Goal: Information Seeking & Learning: Find contact information

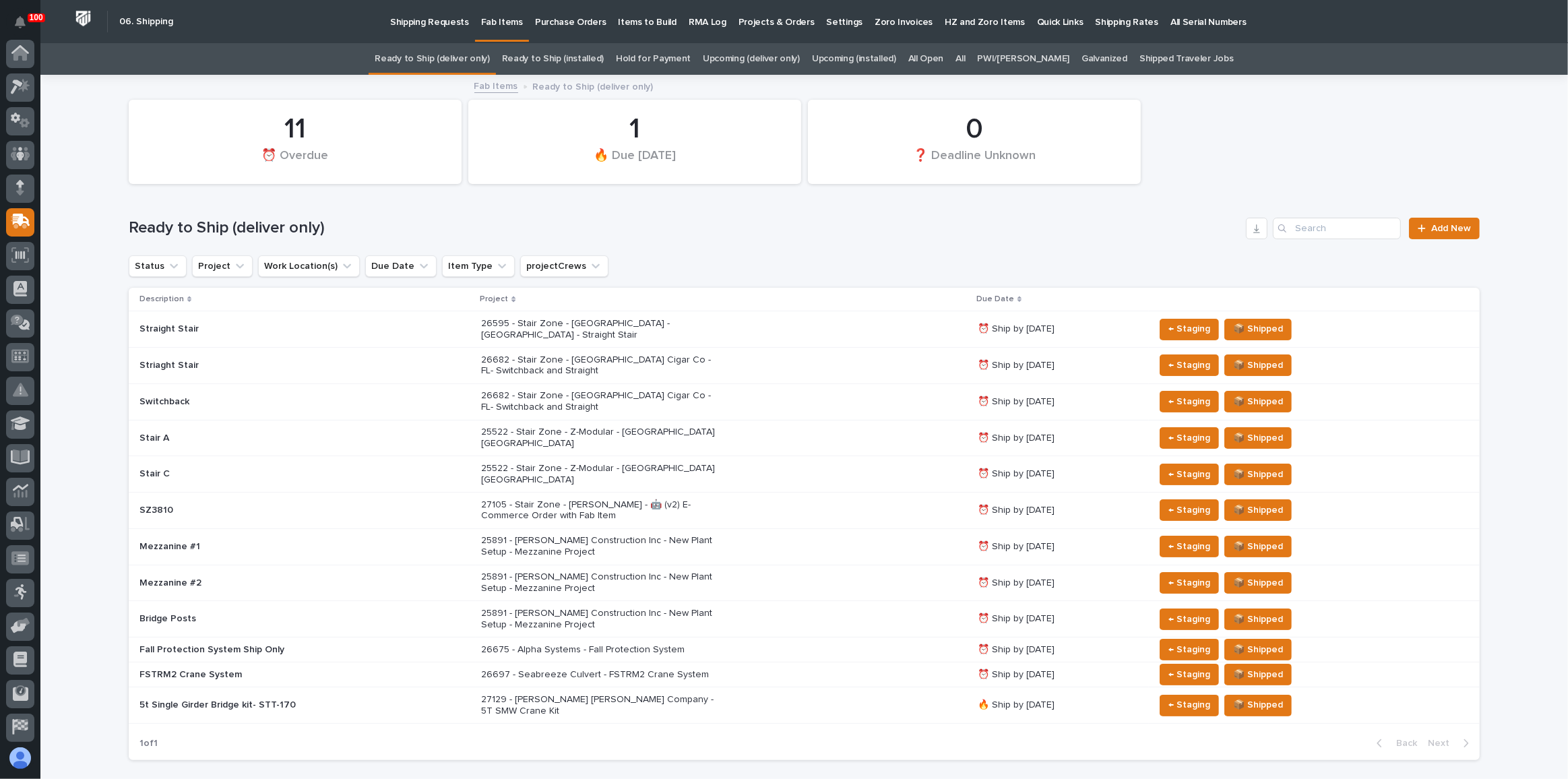
scroll to position [104, 0]
click at [780, 71] on link "Upcoming (deliver only)" at bounding box center [750, 59] width 97 height 31
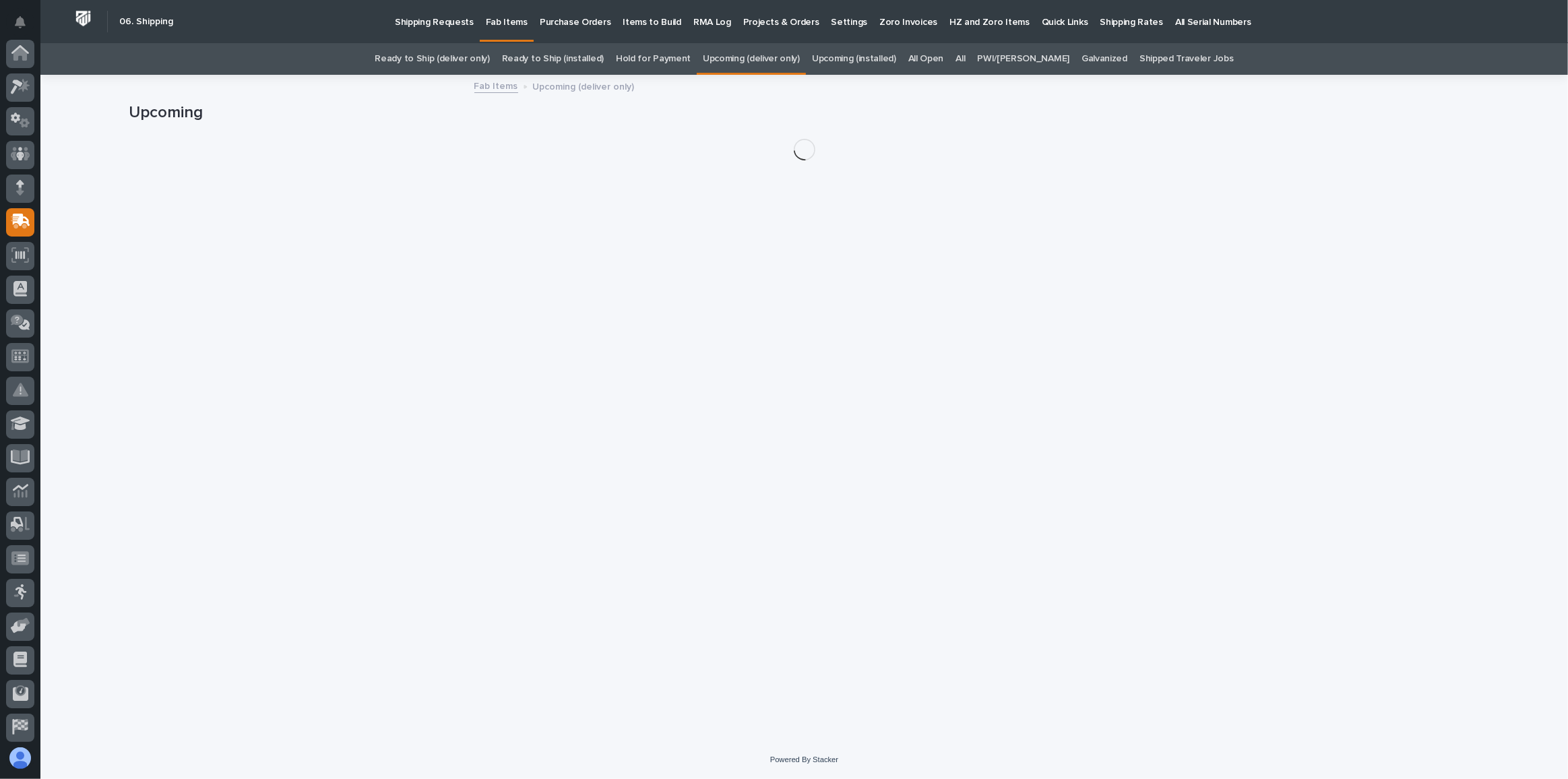
scroll to position [104, 0]
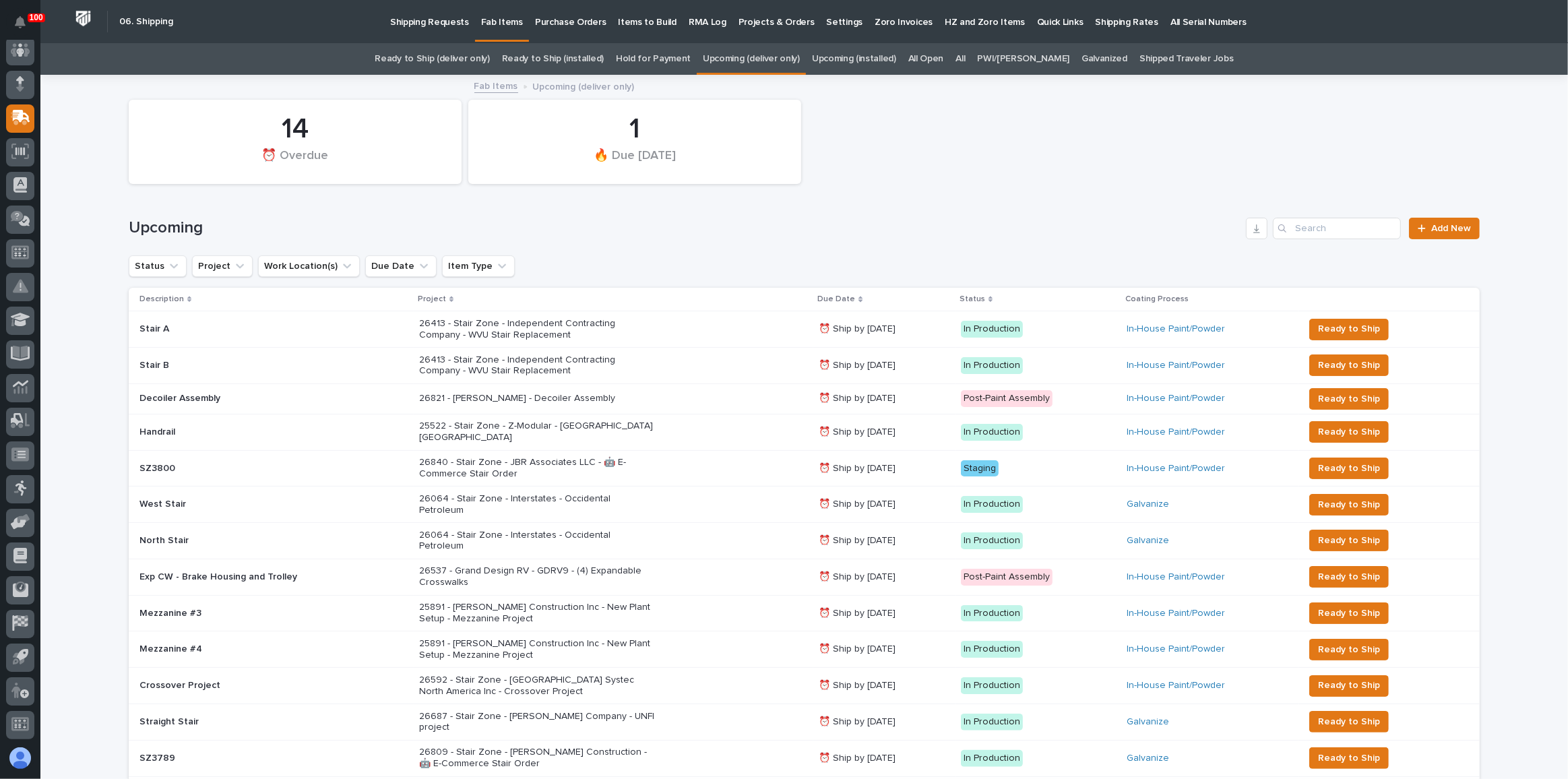
click at [603, 257] on div "Status Project Work Location(s) Due Date Item Type" at bounding box center [803, 266] width 1350 height 22
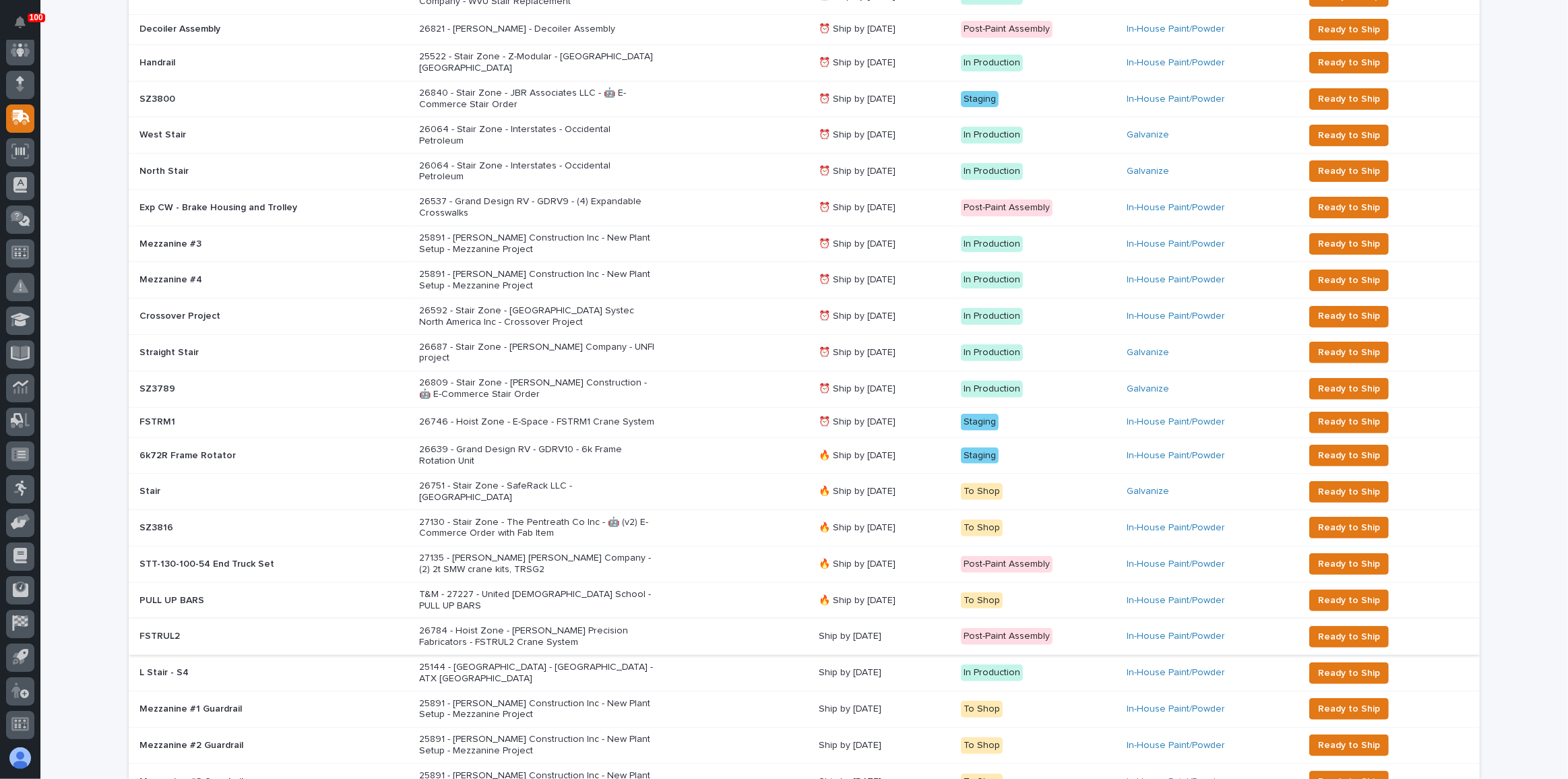
scroll to position [490, 0]
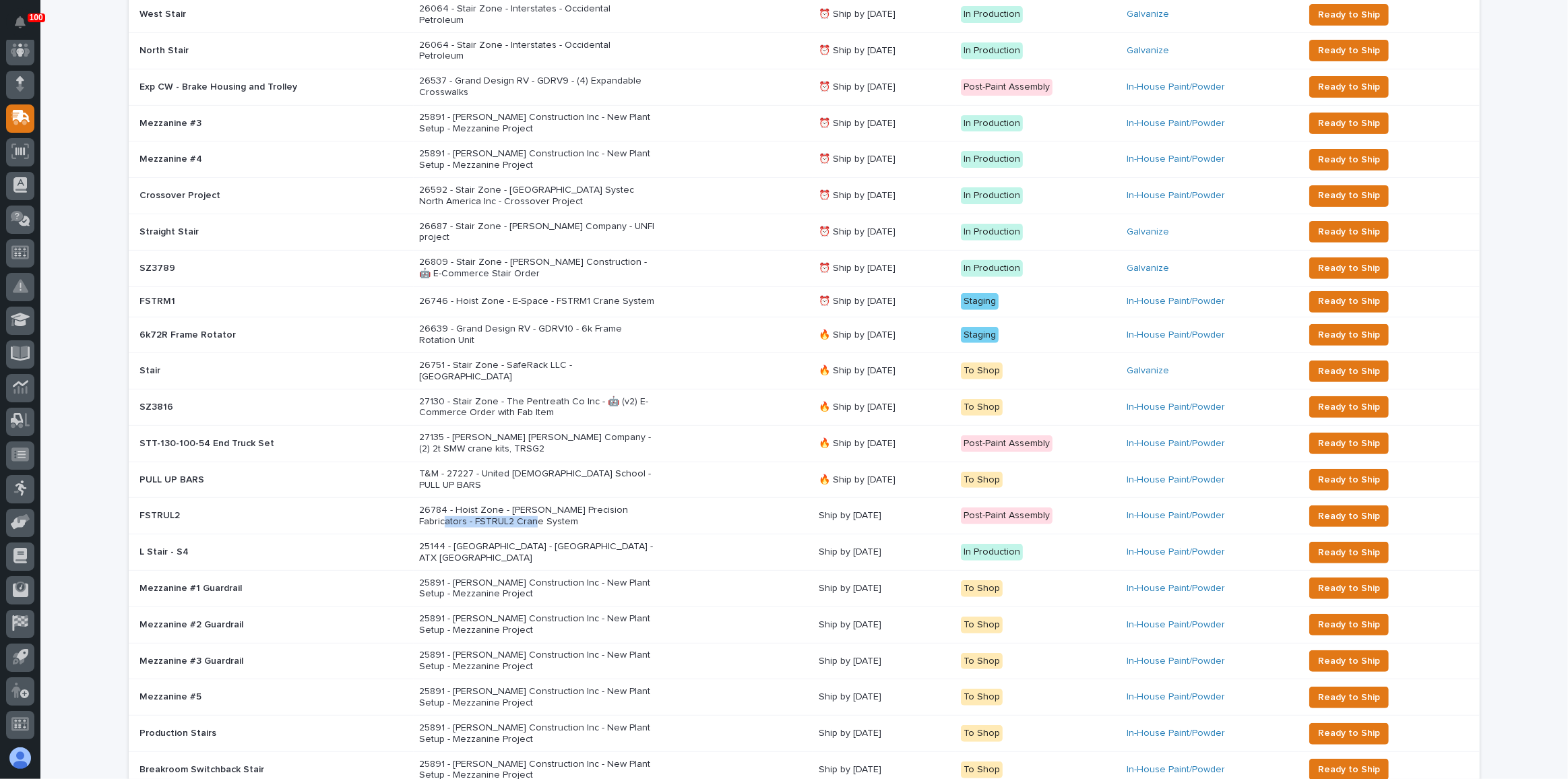
click at [762, 499] on div "26784 - Hoist Zone - [PERSON_NAME] Precision Fabricators - FSTRUL2 Crane System" at bounding box center [613, 516] width 389 height 34
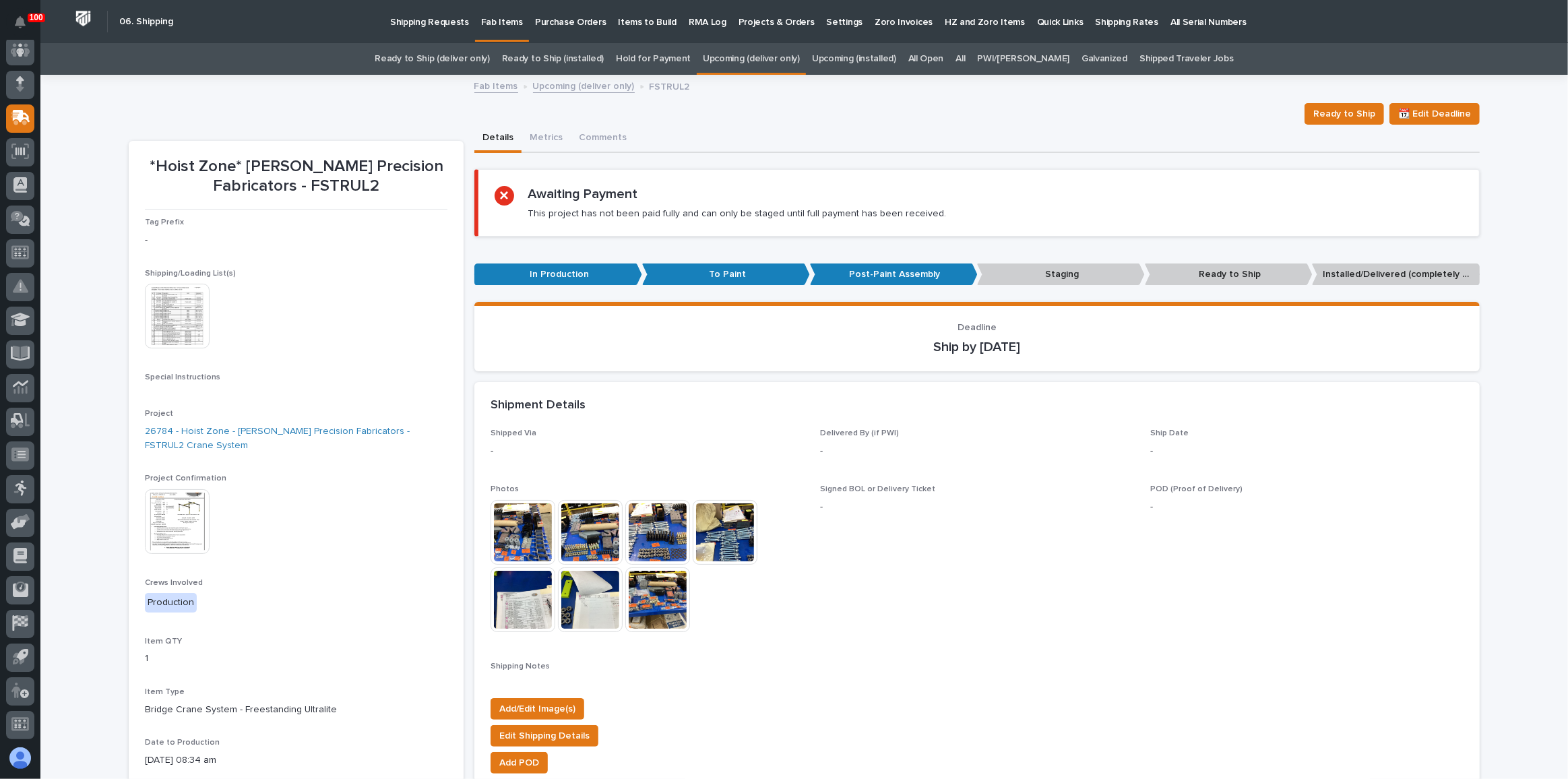
click at [174, 316] on img at bounding box center [177, 316] width 64 height 64
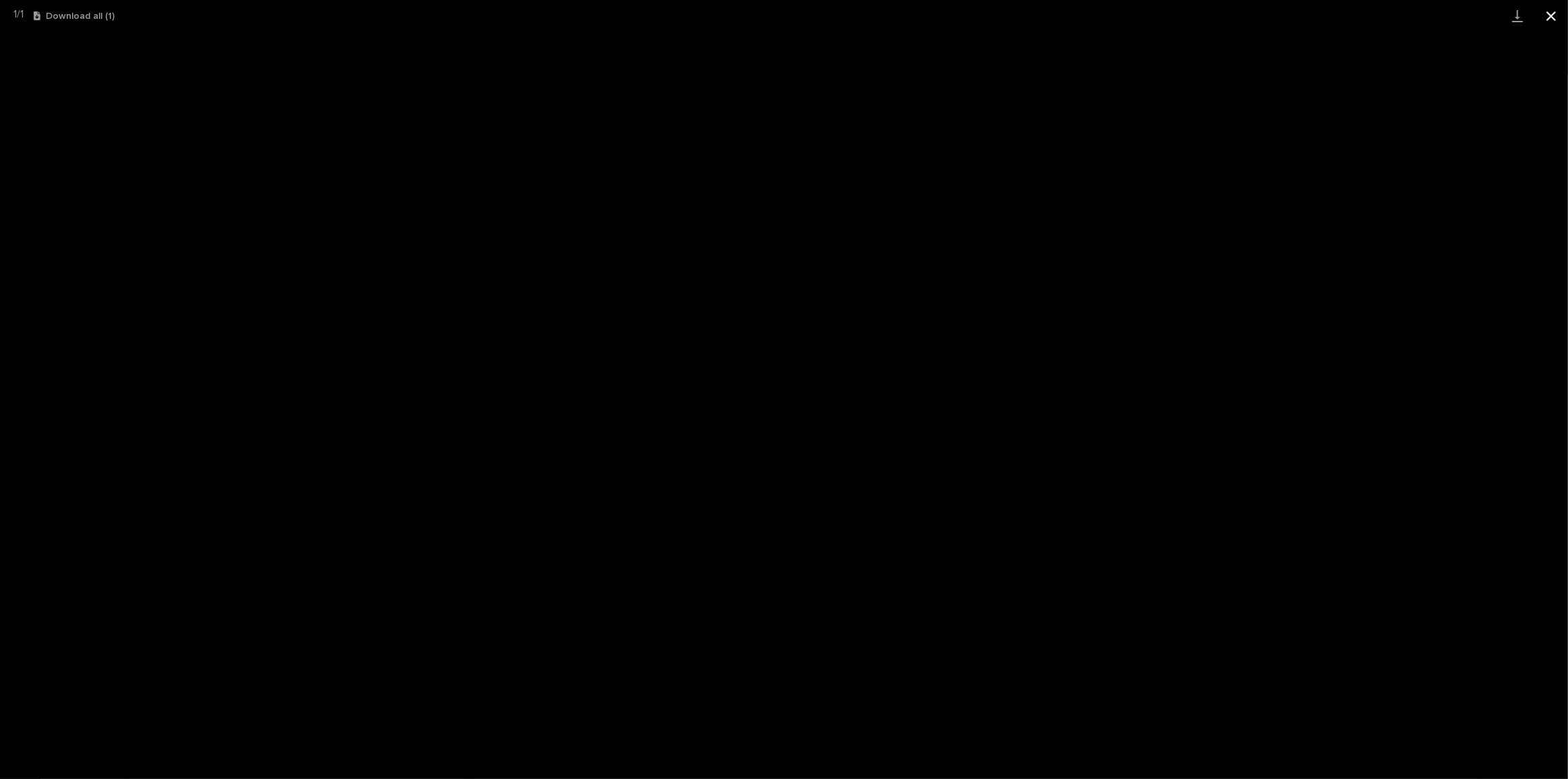
click at [1542, 10] on button "Close gallery" at bounding box center [1551, 15] width 34 height 31
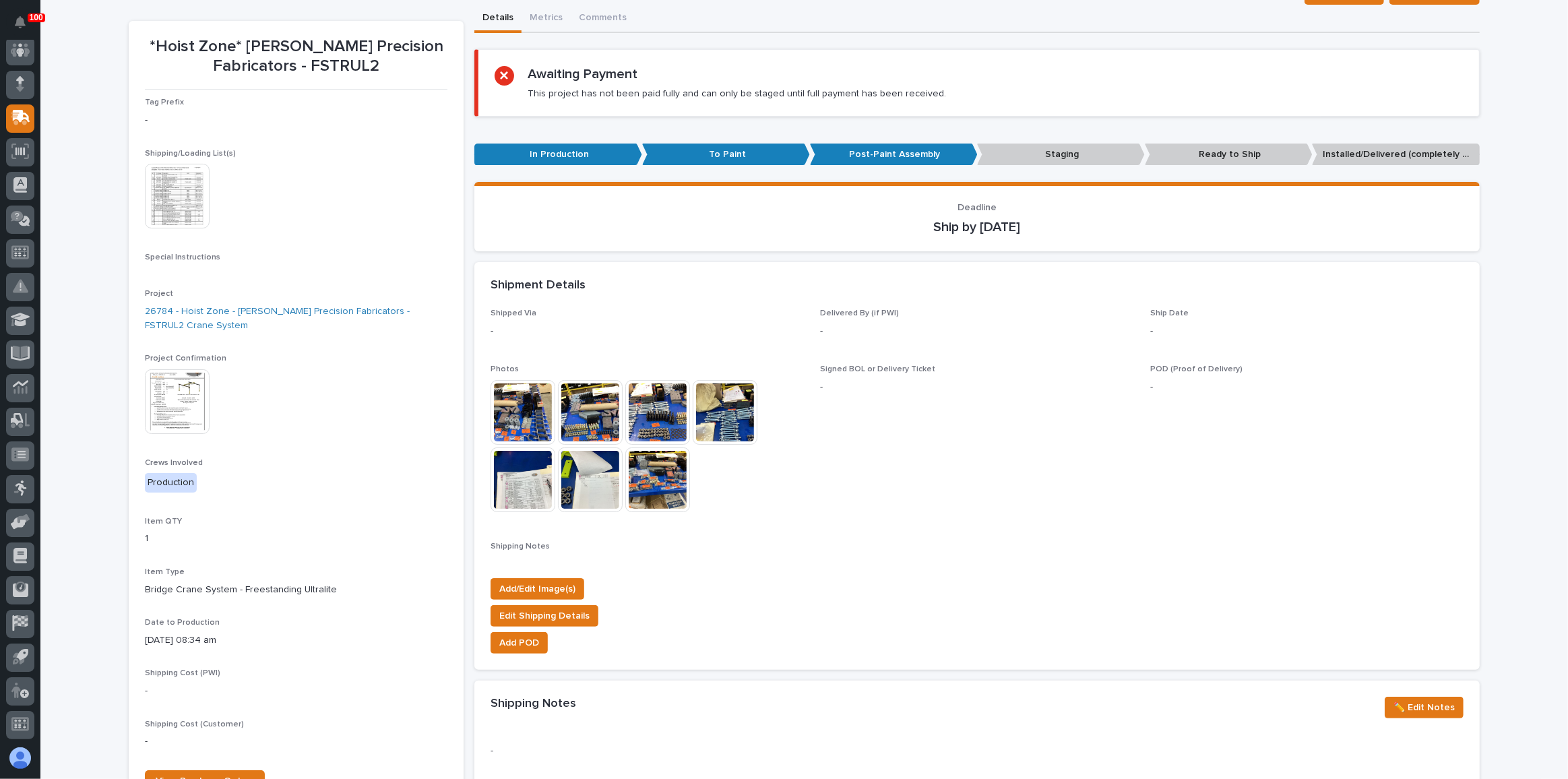
scroll to position [122, 0]
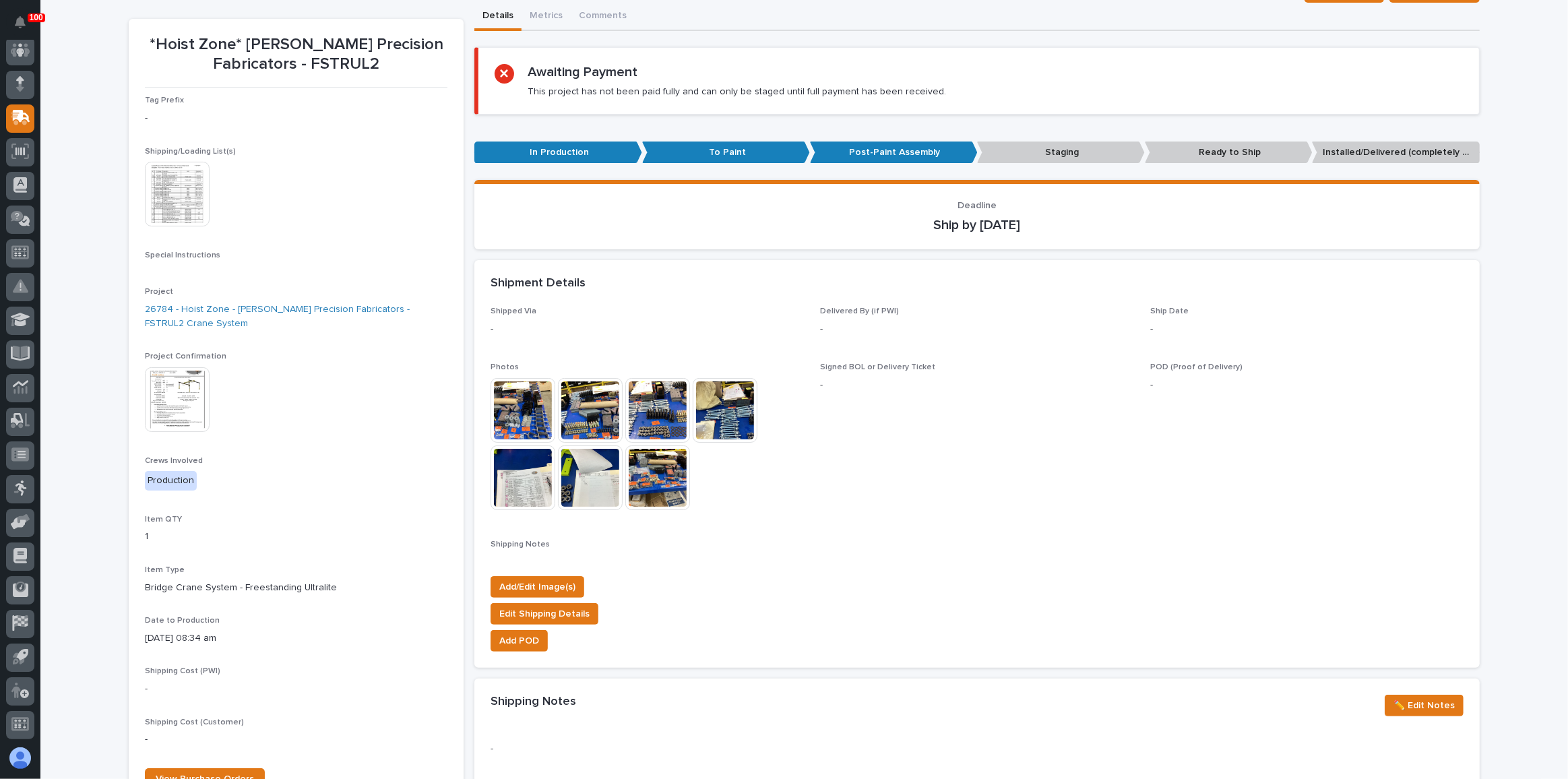
drag, startPoint x: 95, startPoint y: 262, endPoint x: 104, endPoint y: 262, distance: 9.0
click at [95, 262] on div "Loading... Saving… Loading... Saving… *Hoist Zone* [PERSON_NAME] Precision Fabr…" at bounding box center [804, 655] width 1527 height 1402
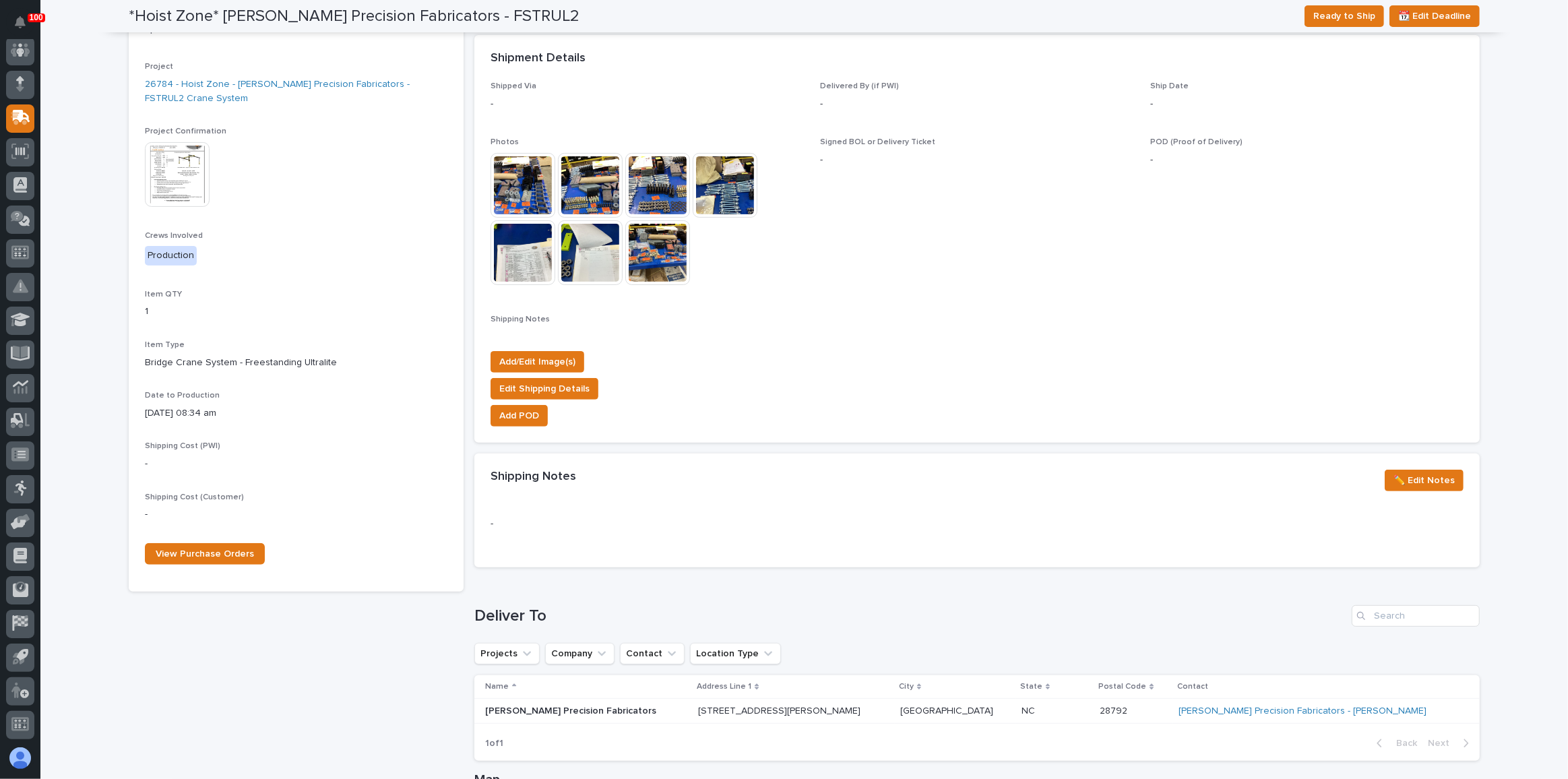
scroll to position [367, 0]
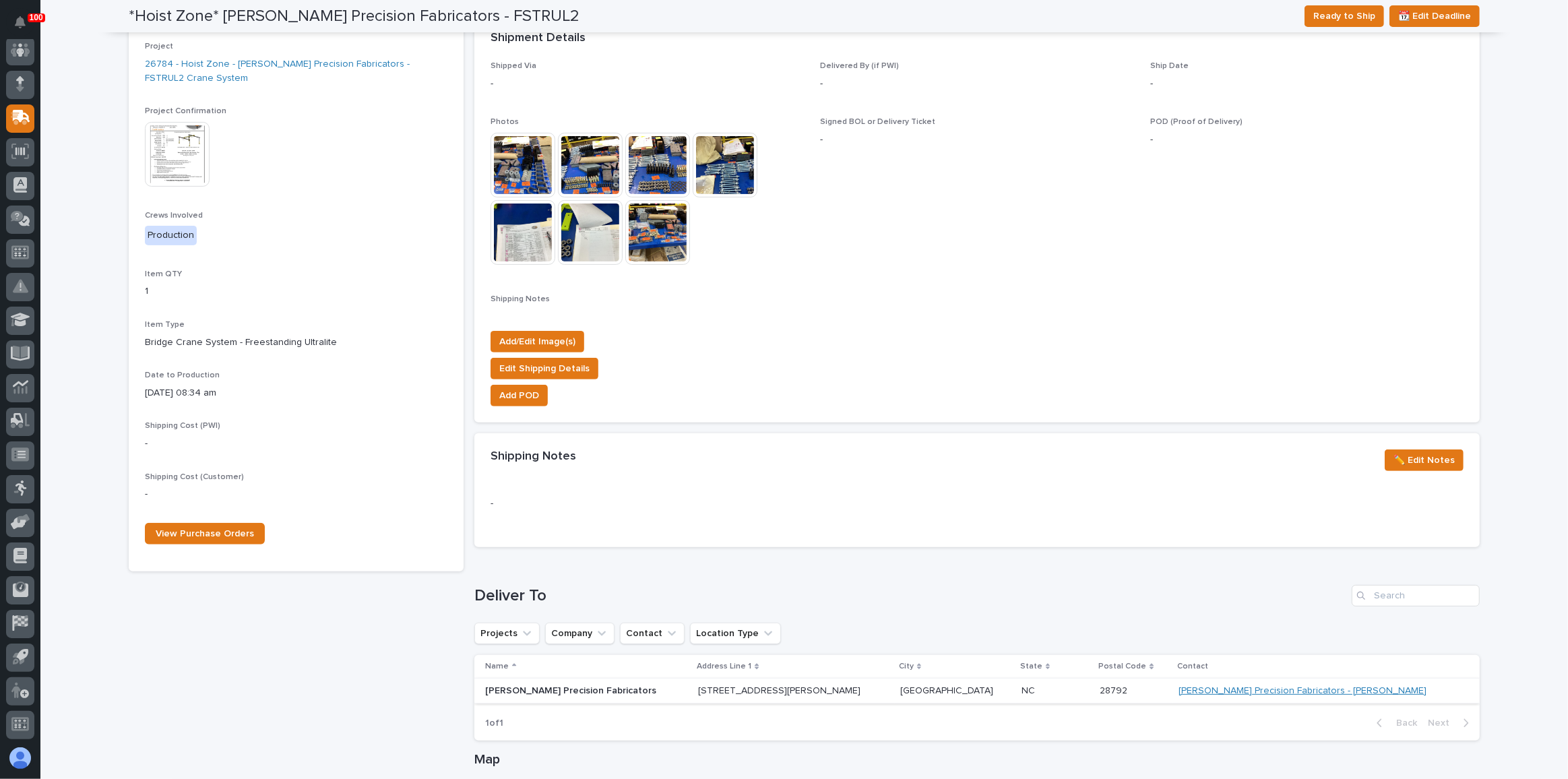
click at [1296, 691] on link "[PERSON_NAME] Precision Fabricators - [PERSON_NAME]" at bounding box center [1302, 691] width 248 height 11
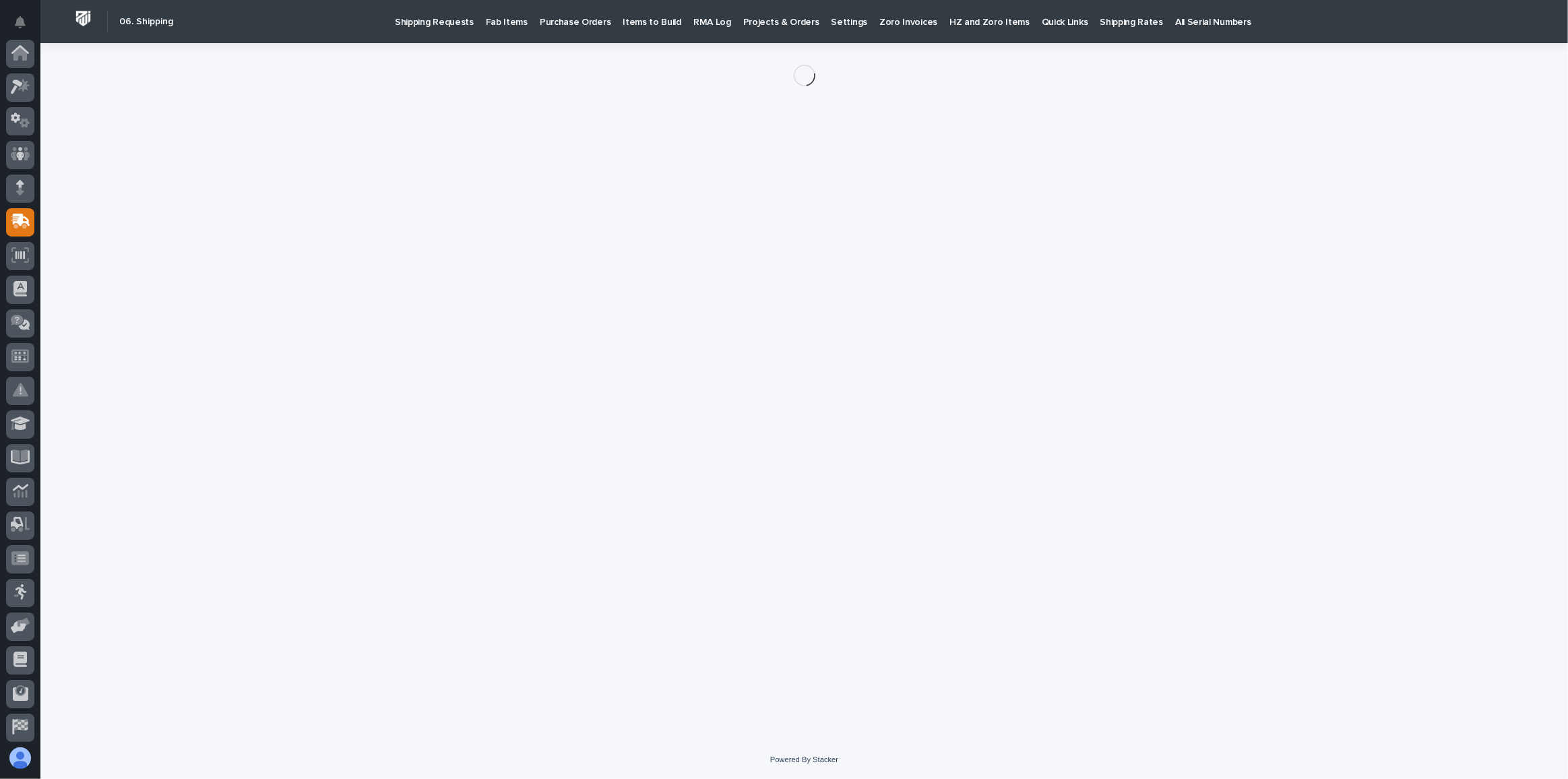
scroll to position [104, 0]
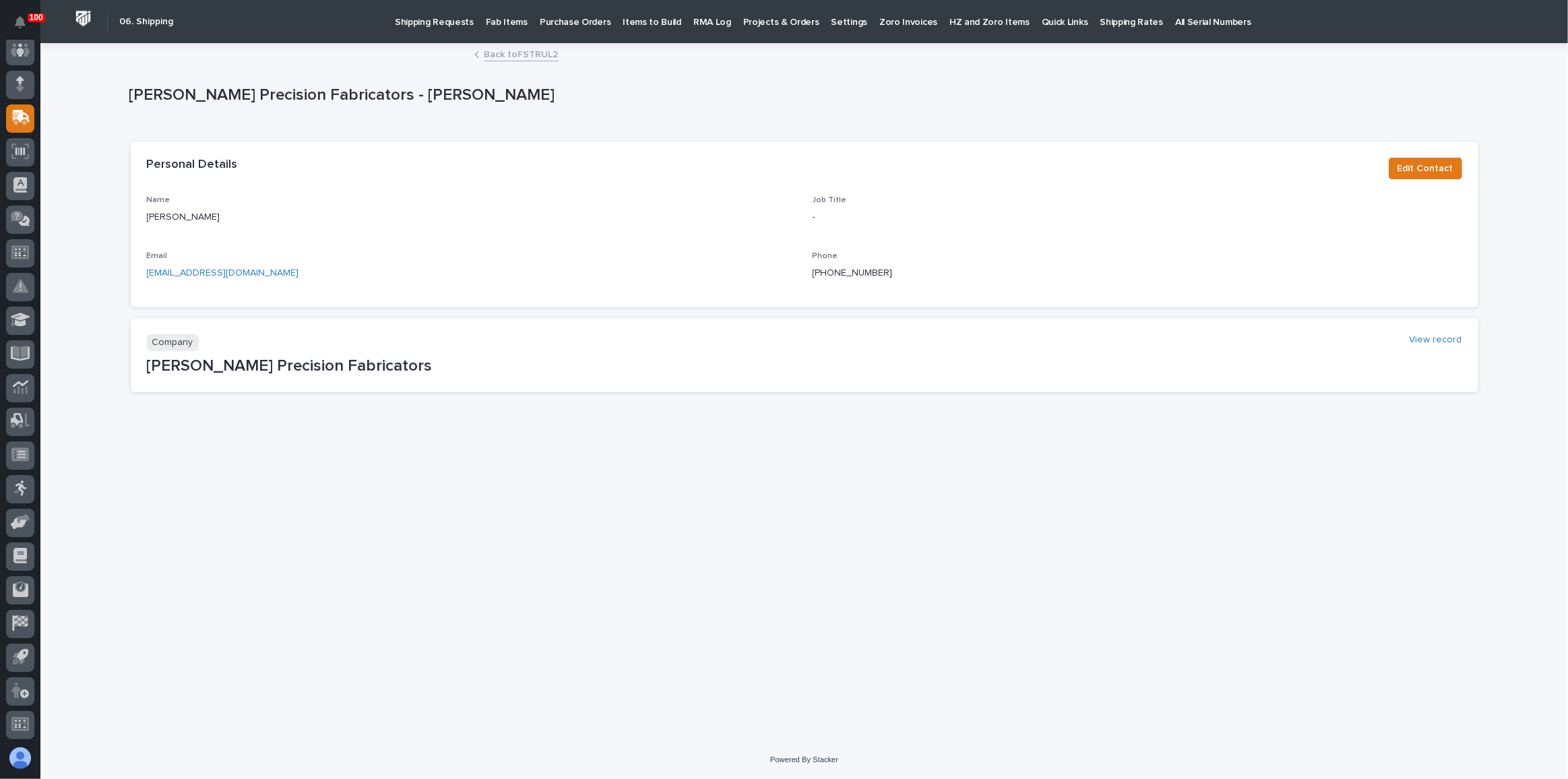
click at [511, 25] on p "Fab Items" at bounding box center [506, 14] width 42 height 28
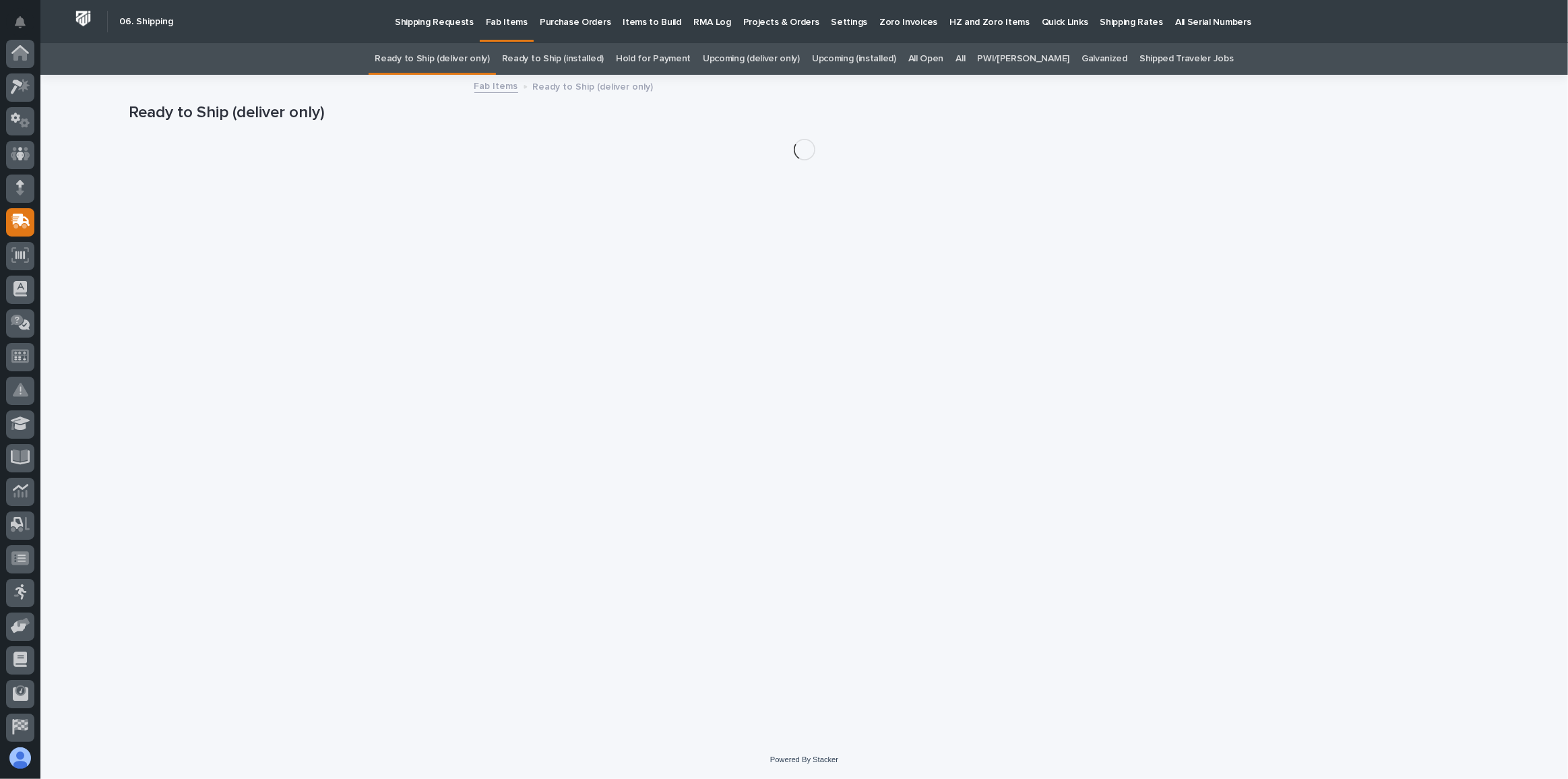
scroll to position [104, 0]
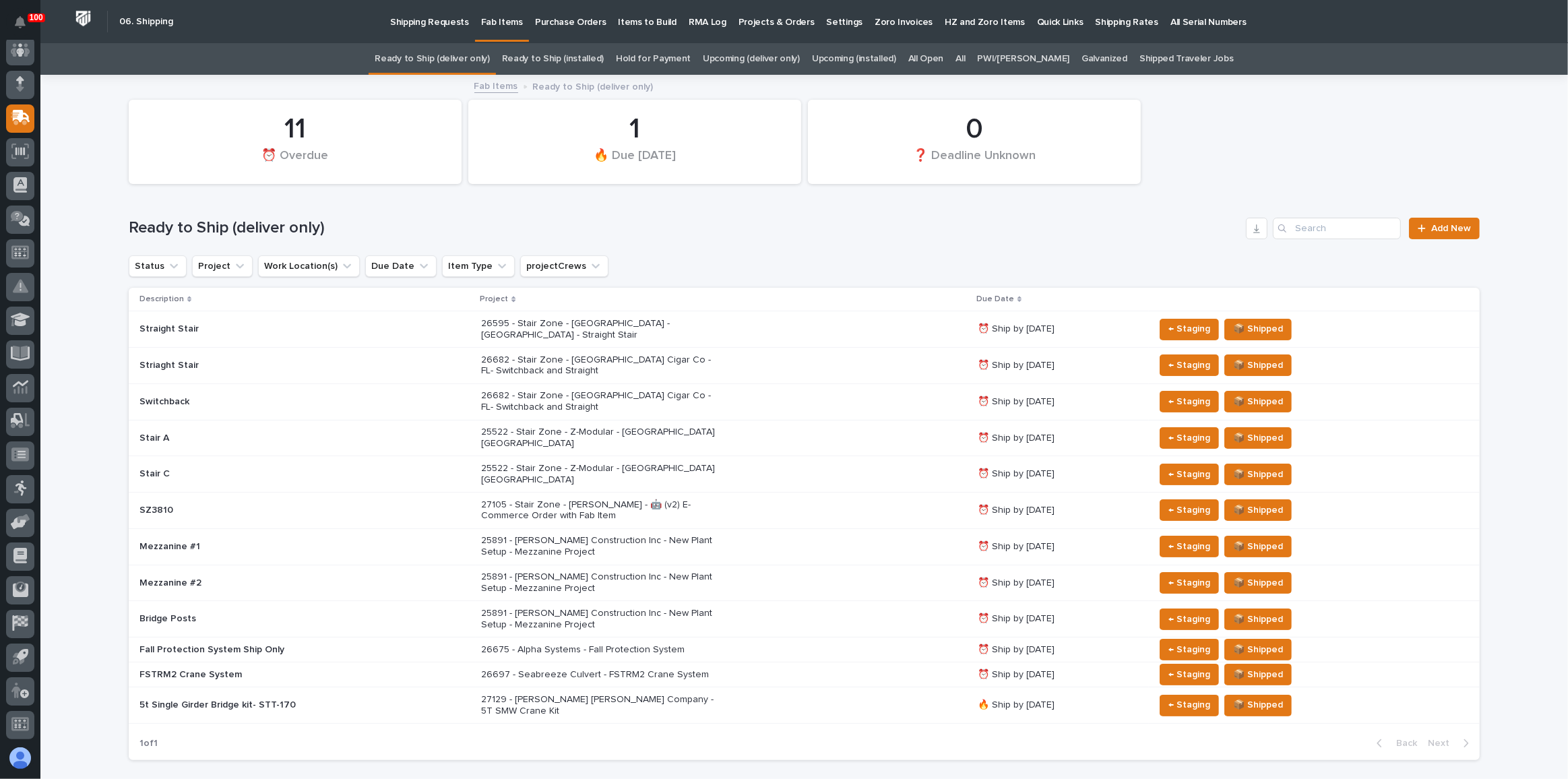
click at [788, 61] on link "Upcoming (deliver only)" at bounding box center [750, 59] width 97 height 31
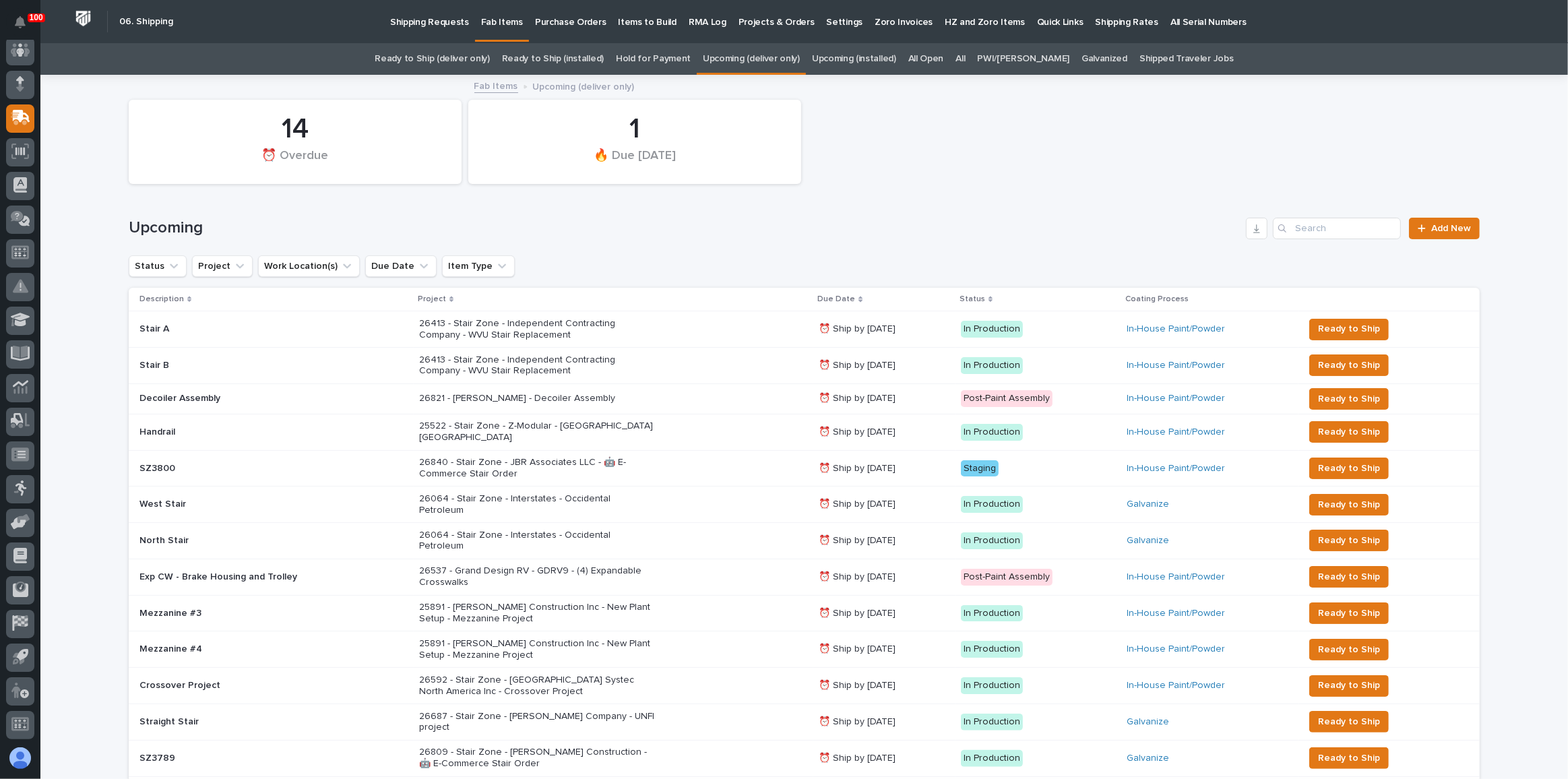
click at [467, 60] on link "Ready to Ship (deliver only)" at bounding box center [432, 59] width 115 height 31
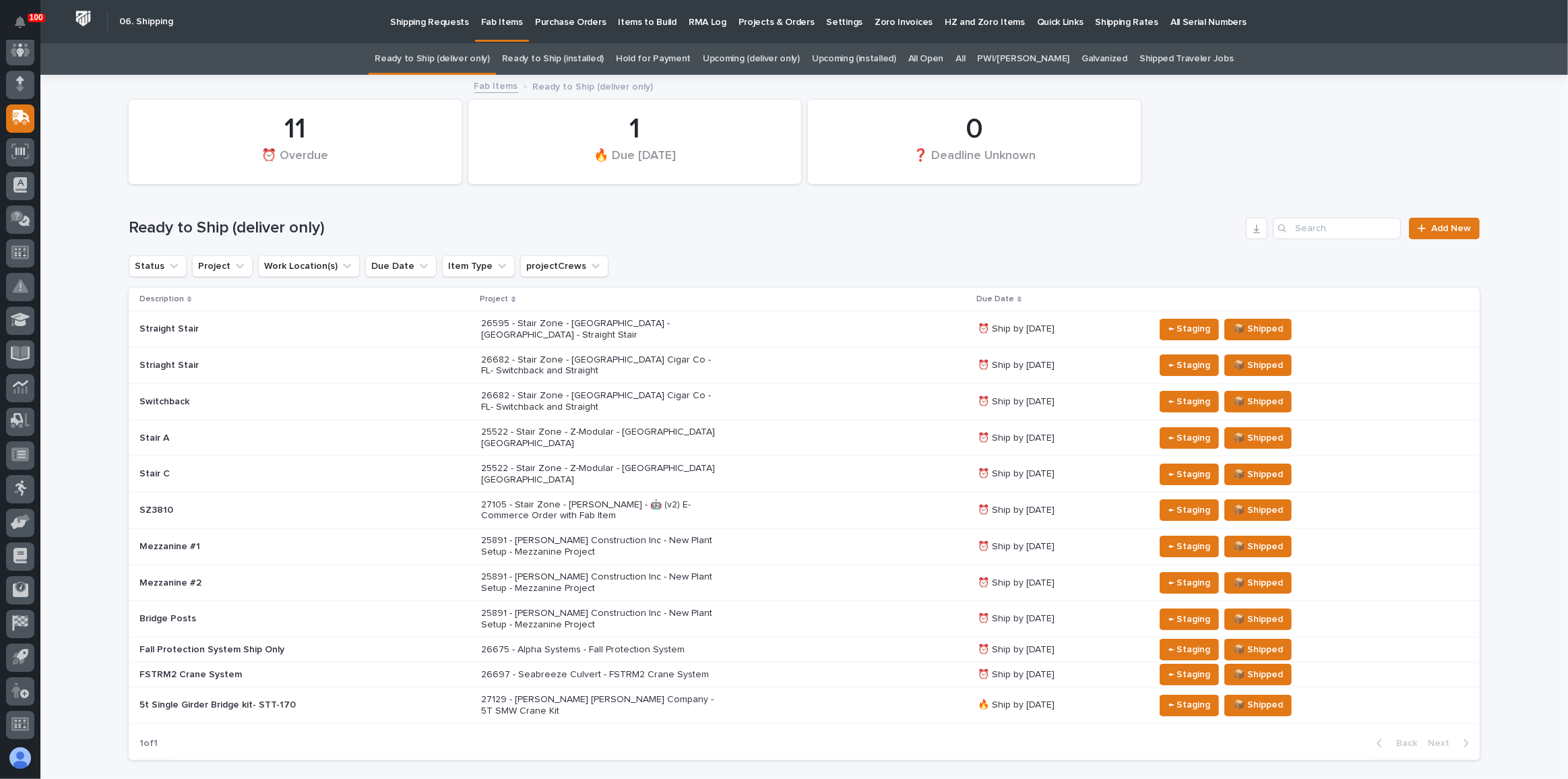
click at [751, 43] on div "Shipping Requests Fab Items Purchase Orders Items to Build RMA Log Projects & O…" at bounding box center [856, 22] width 1354 height 44
click at [751, 50] on link "Upcoming (deliver only)" at bounding box center [750, 59] width 97 height 31
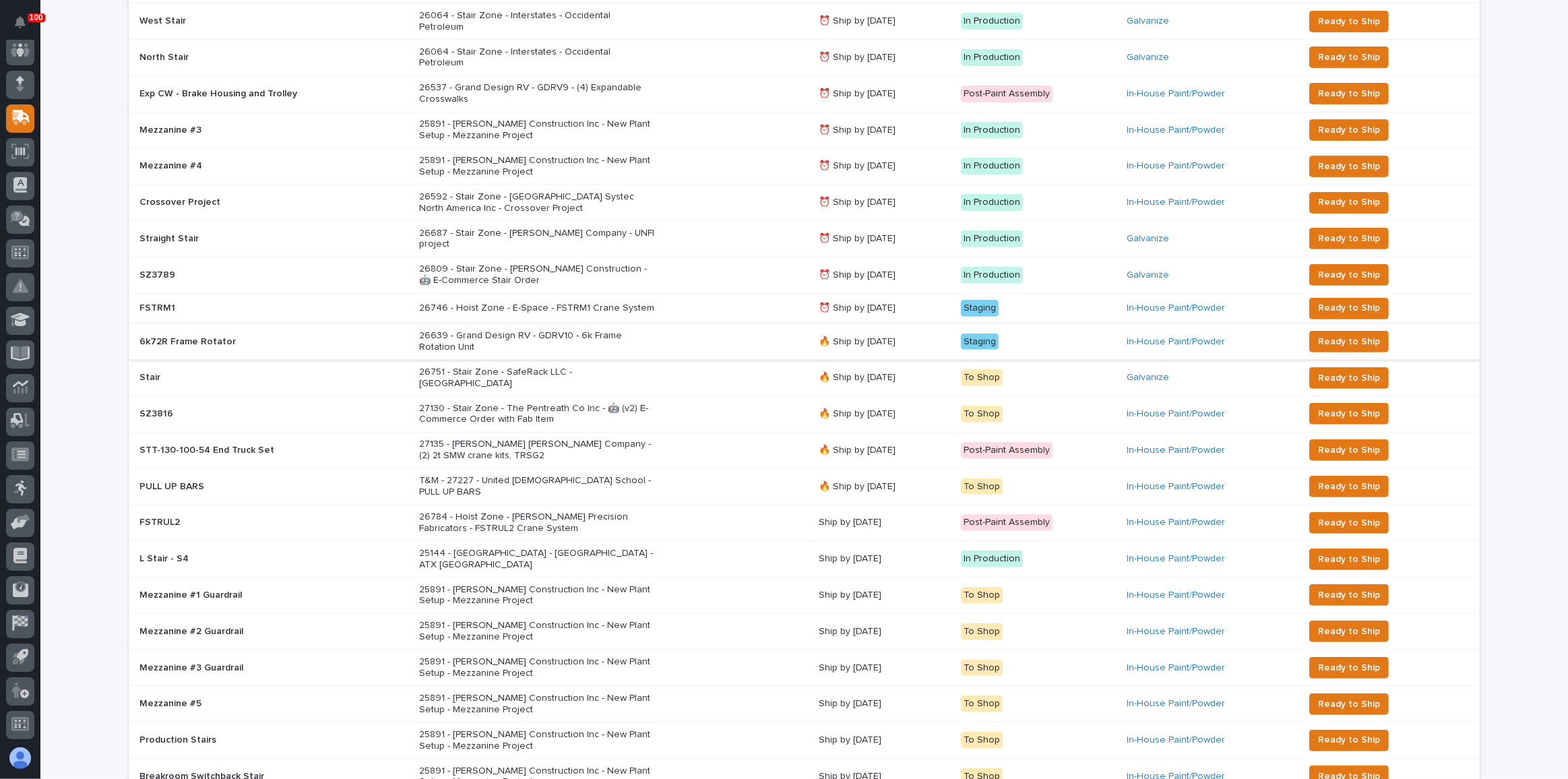
scroll to position [490, 0]
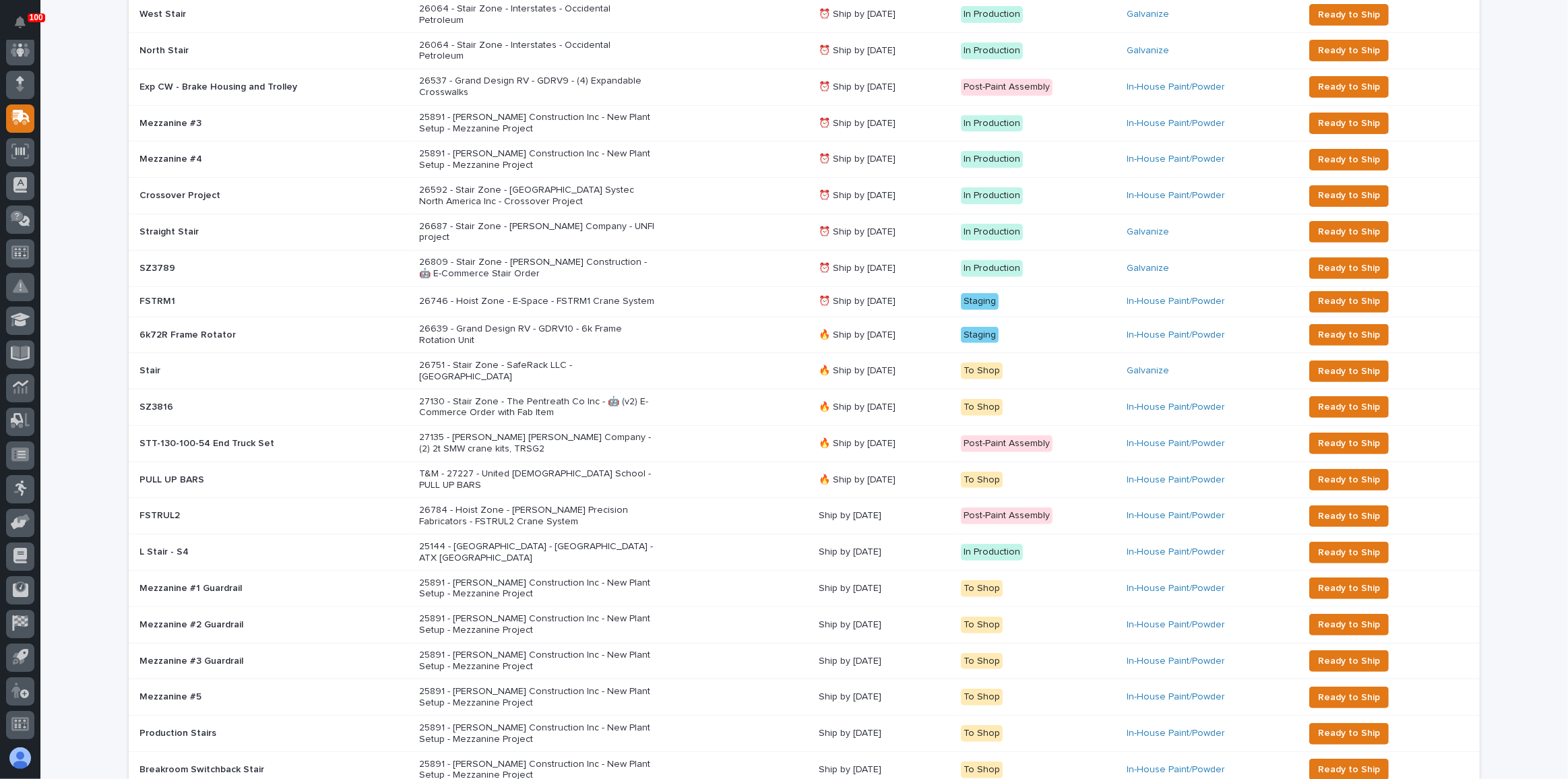
click at [734, 499] on div "26784 - Hoist Zone - [PERSON_NAME] Precision Fabricators - FSTRUL2 Crane System" at bounding box center [613, 516] width 389 height 34
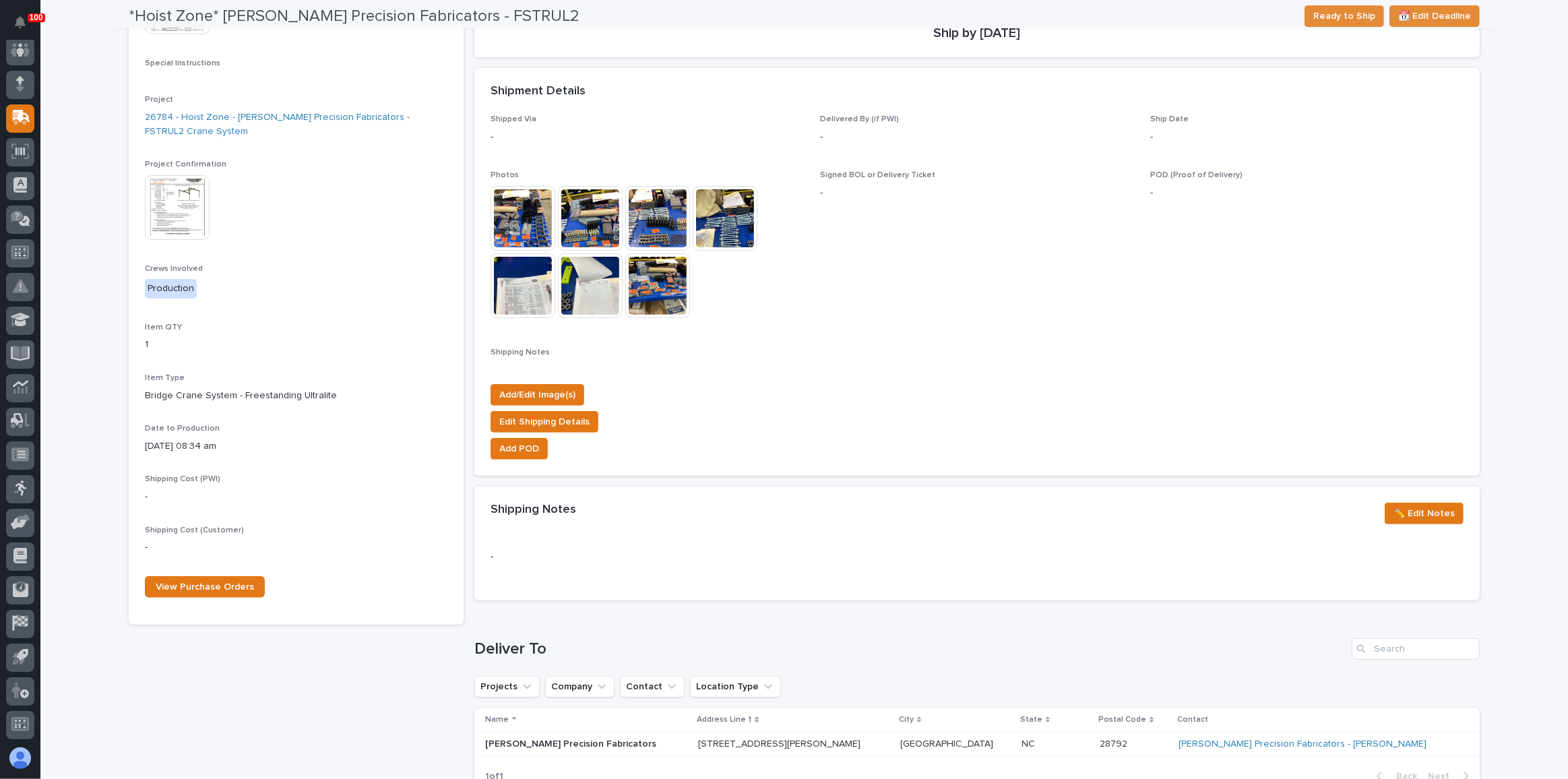
scroll to position [367, 0]
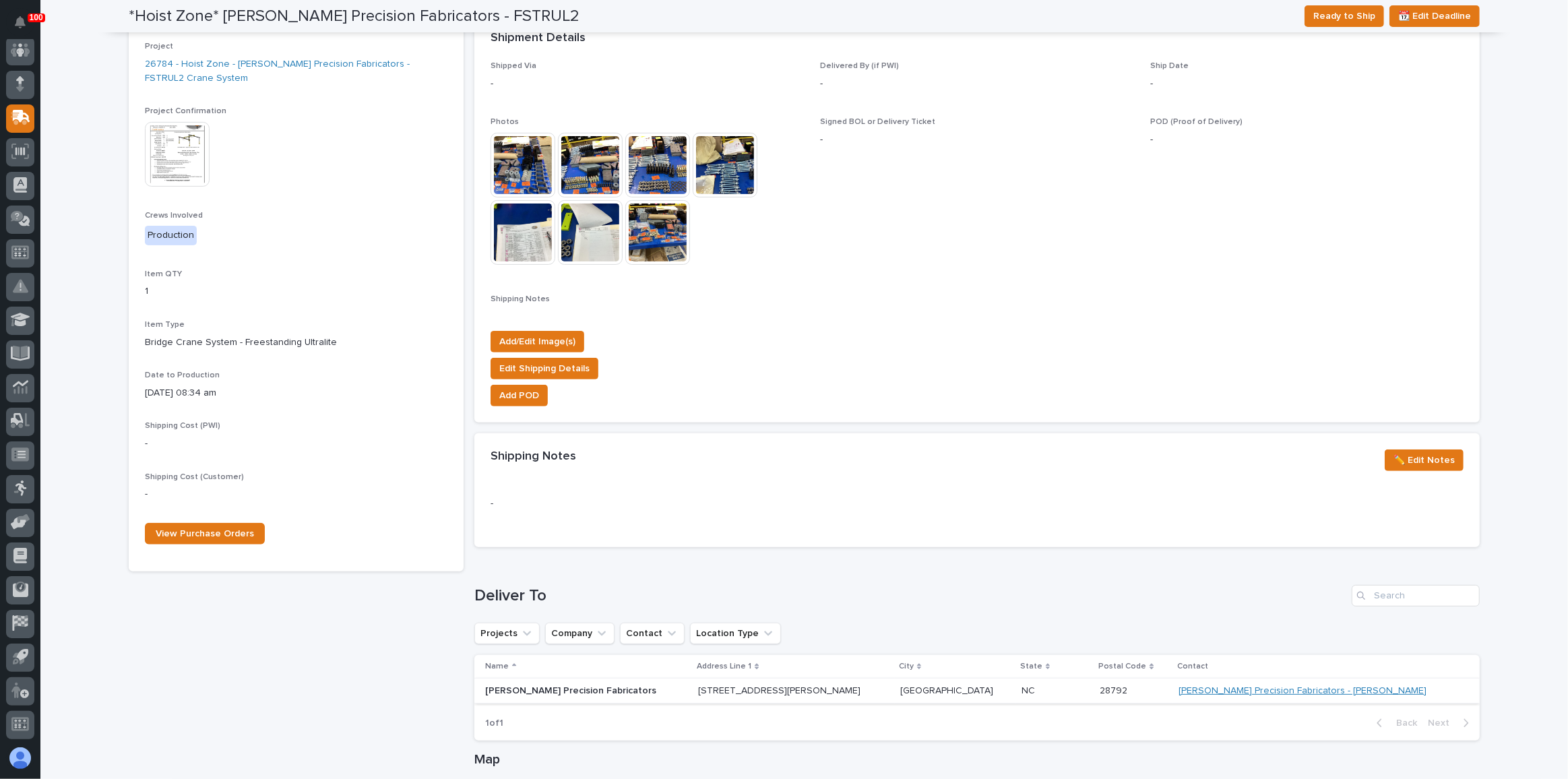
click at [1306, 686] on link "[PERSON_NAME] Precision Fabricators - [PERSON_NAME]" at bounding box center [1302, 691] width 248 height 11
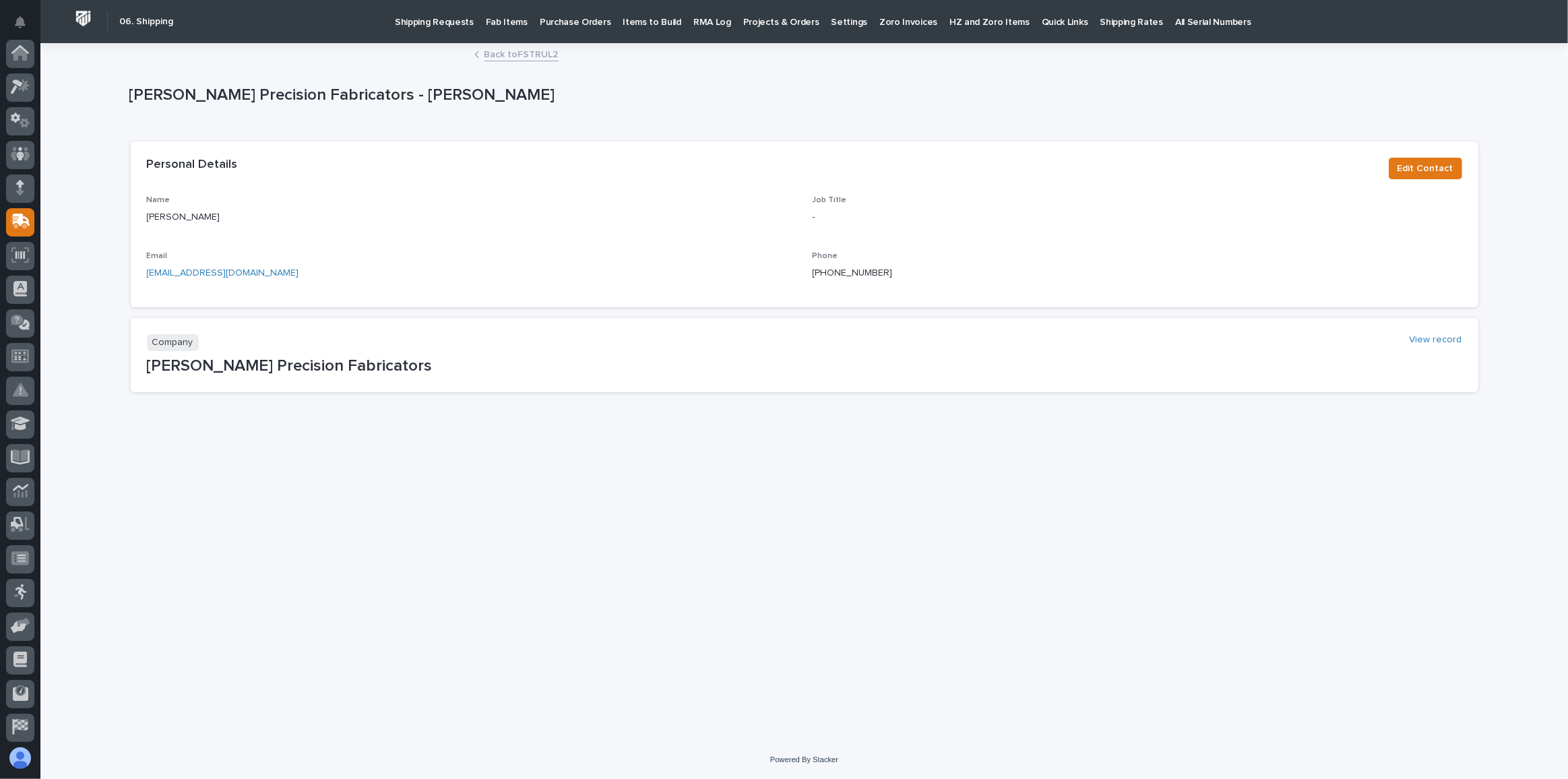
scroll to position [104, 0]
click at [519, 58] on link "Back to FSTRUL2" at bounding box center [521, 53] width 74 height 15
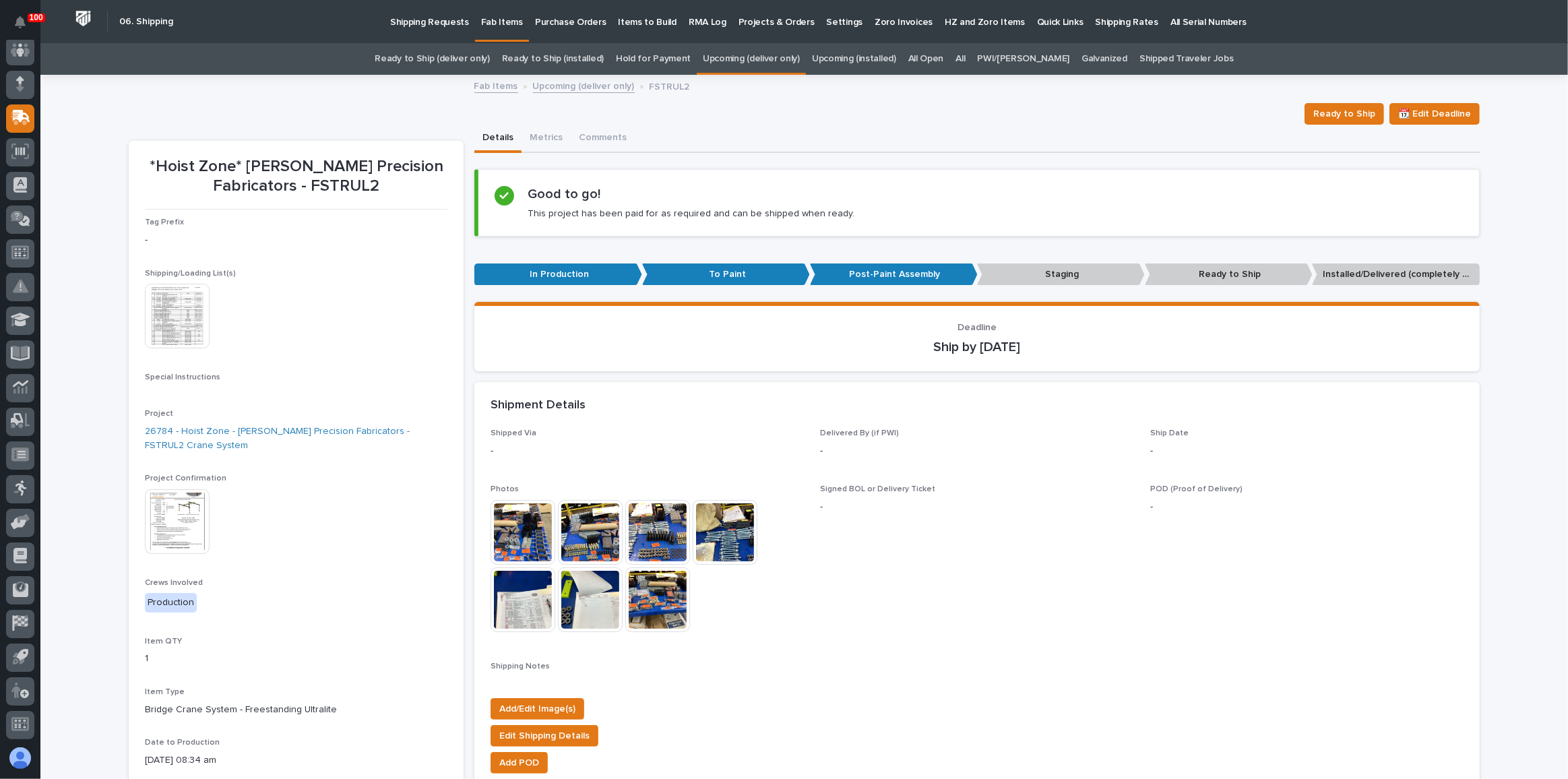
click at [179, 334] on img at bounding box center [177, 316] width 64 height 64
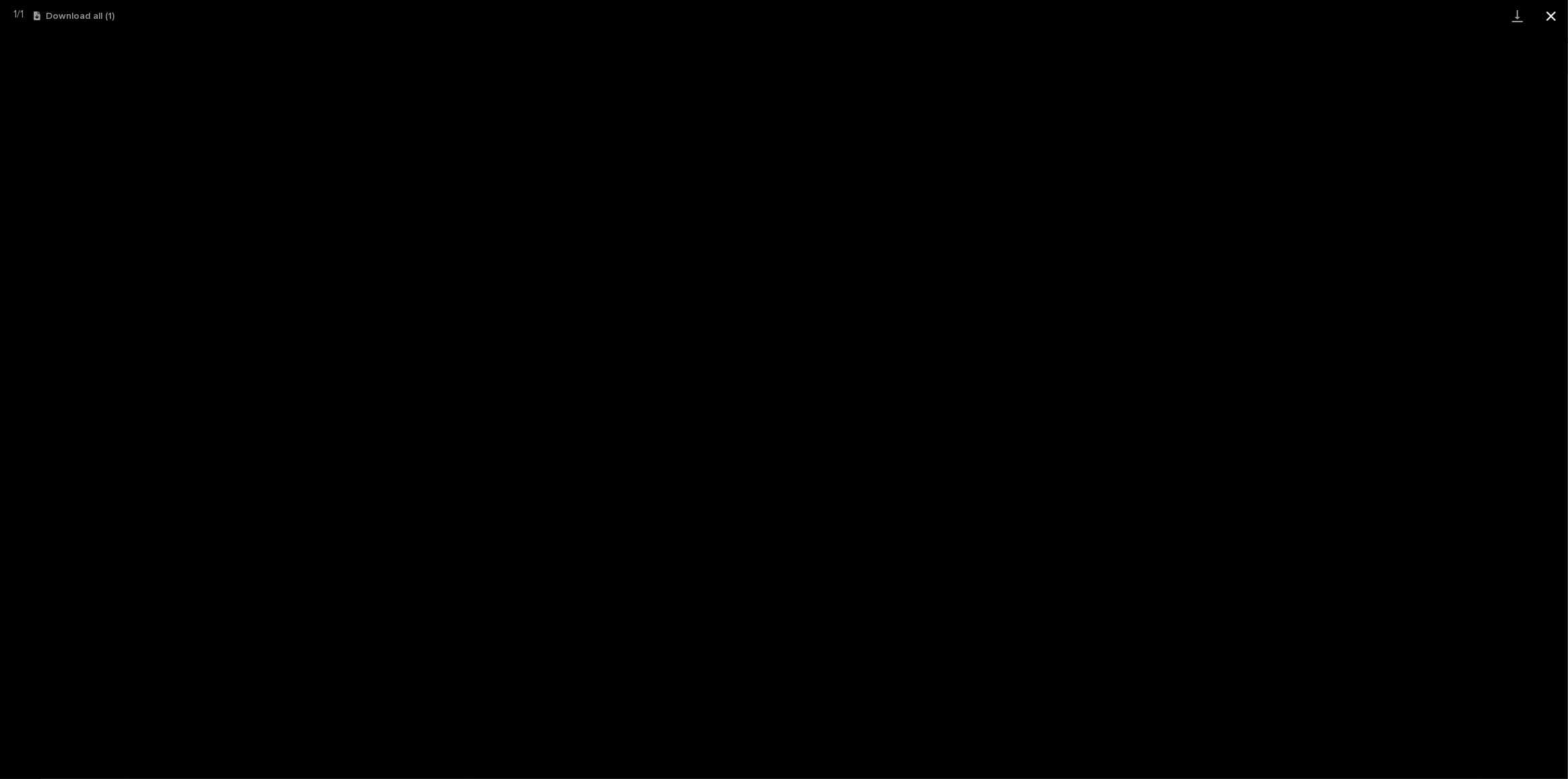
click at [1552, 23] on button "Close gallery" at bounding box center [1551, 15] width 34 height 31
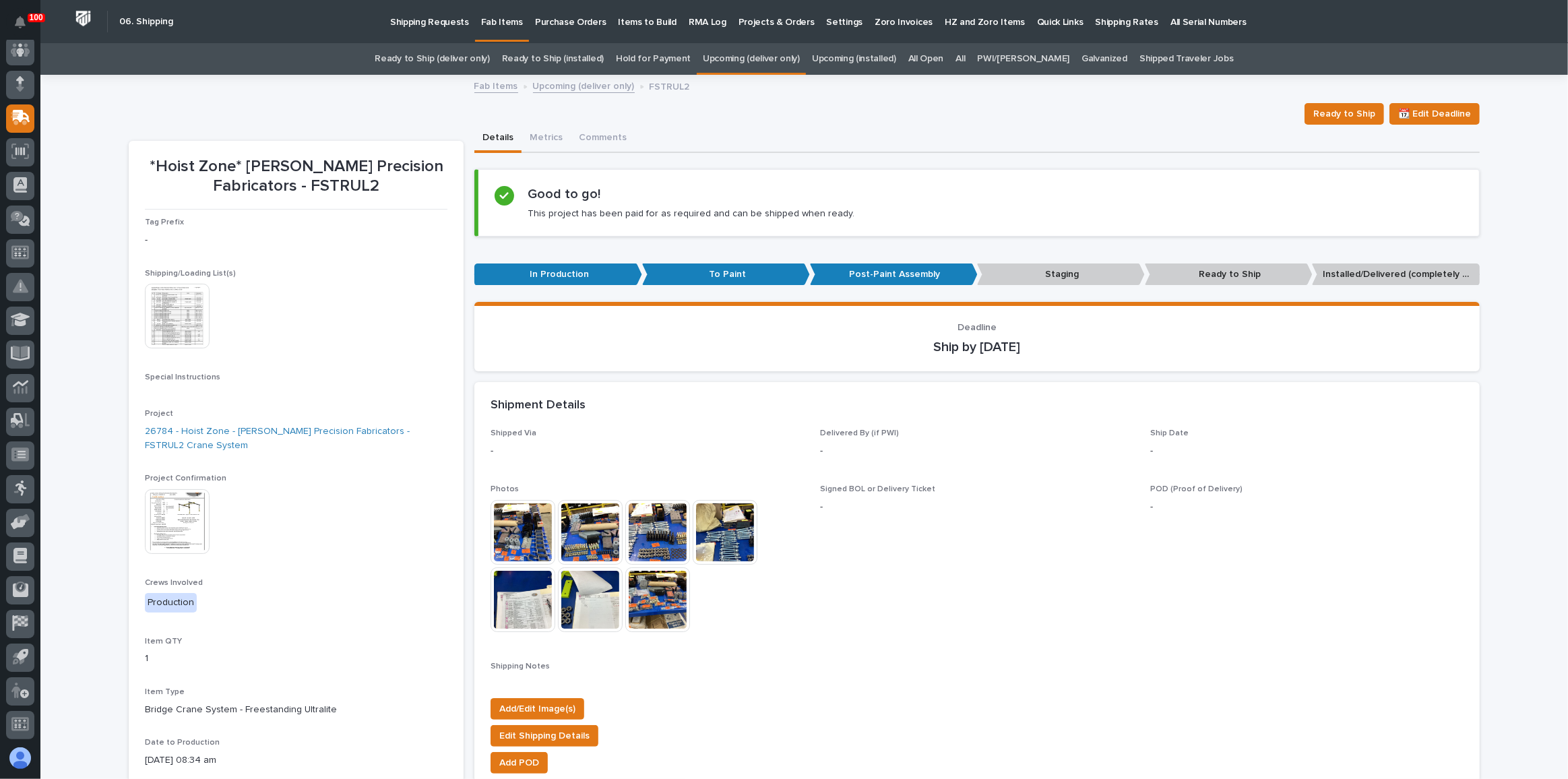
click at [90, 243] on div "Loading... Saving… Loading... Saving… *Hoist Zone* [PERSON_NAME] Precision Fabr…" at bounding box center [804, 776] width 1527 height 1402
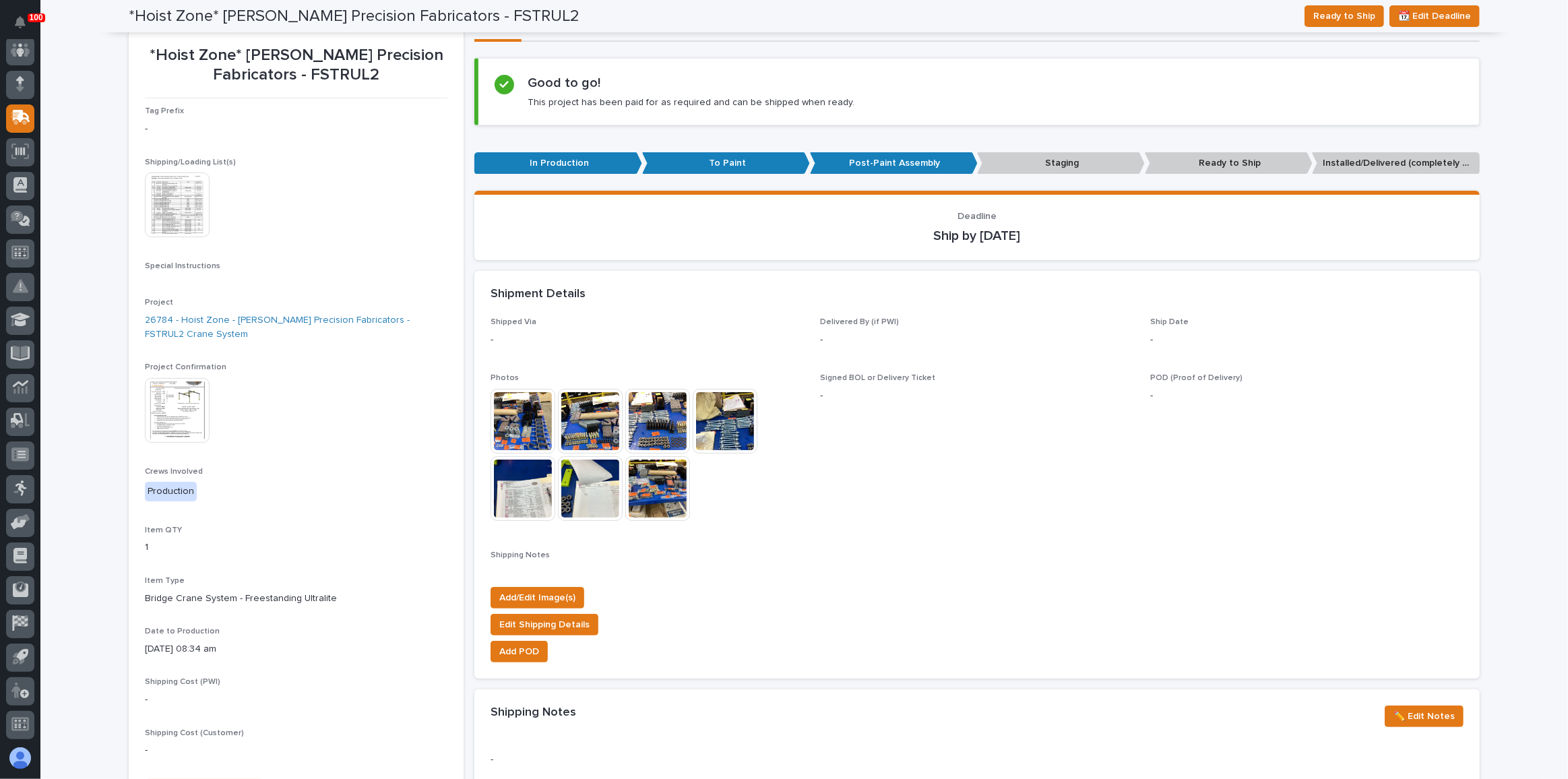
scroll to position [61, 0]
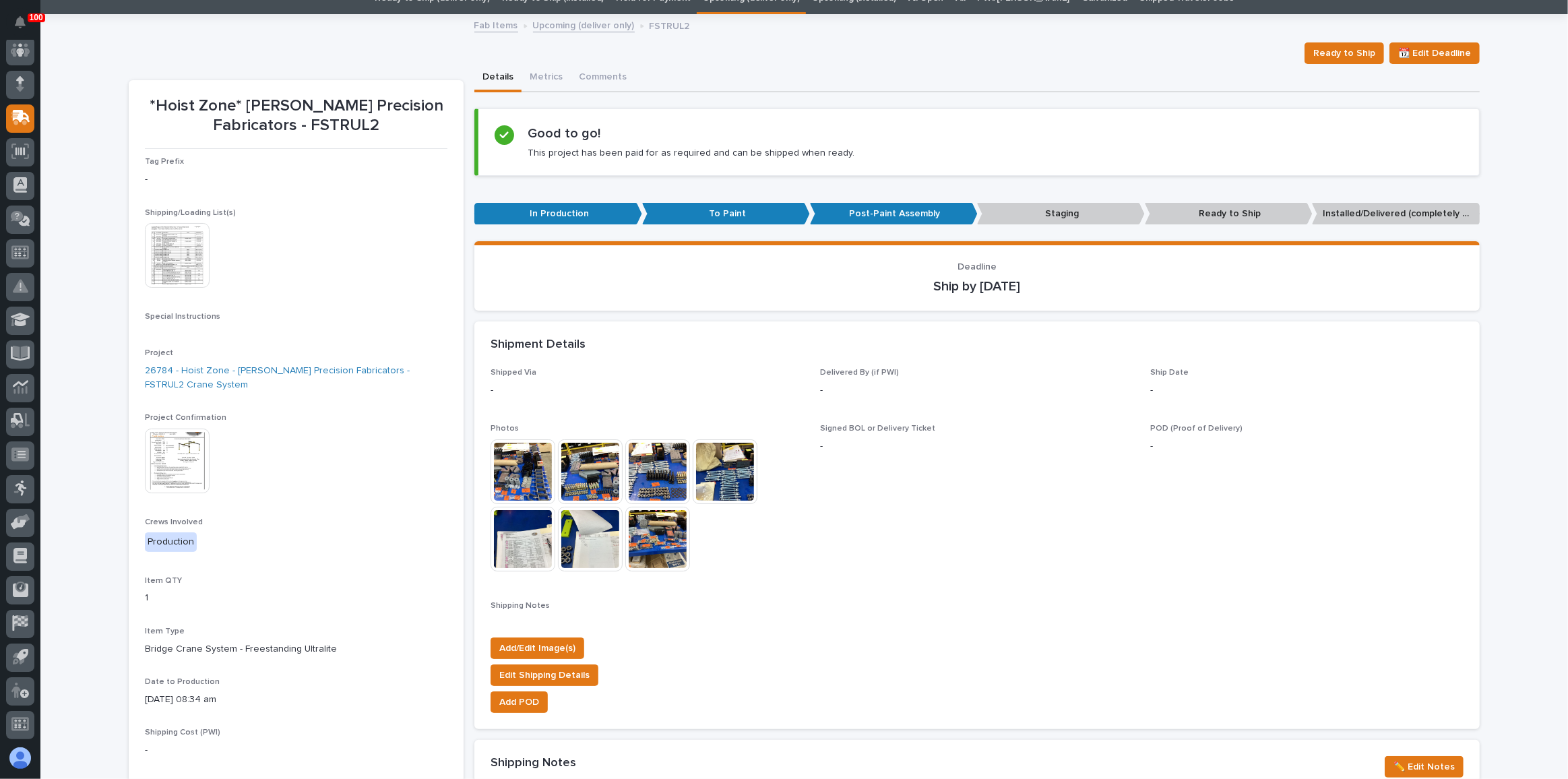
click at [184, 264] on img at bounding box center [177, 256] width 64 height 64
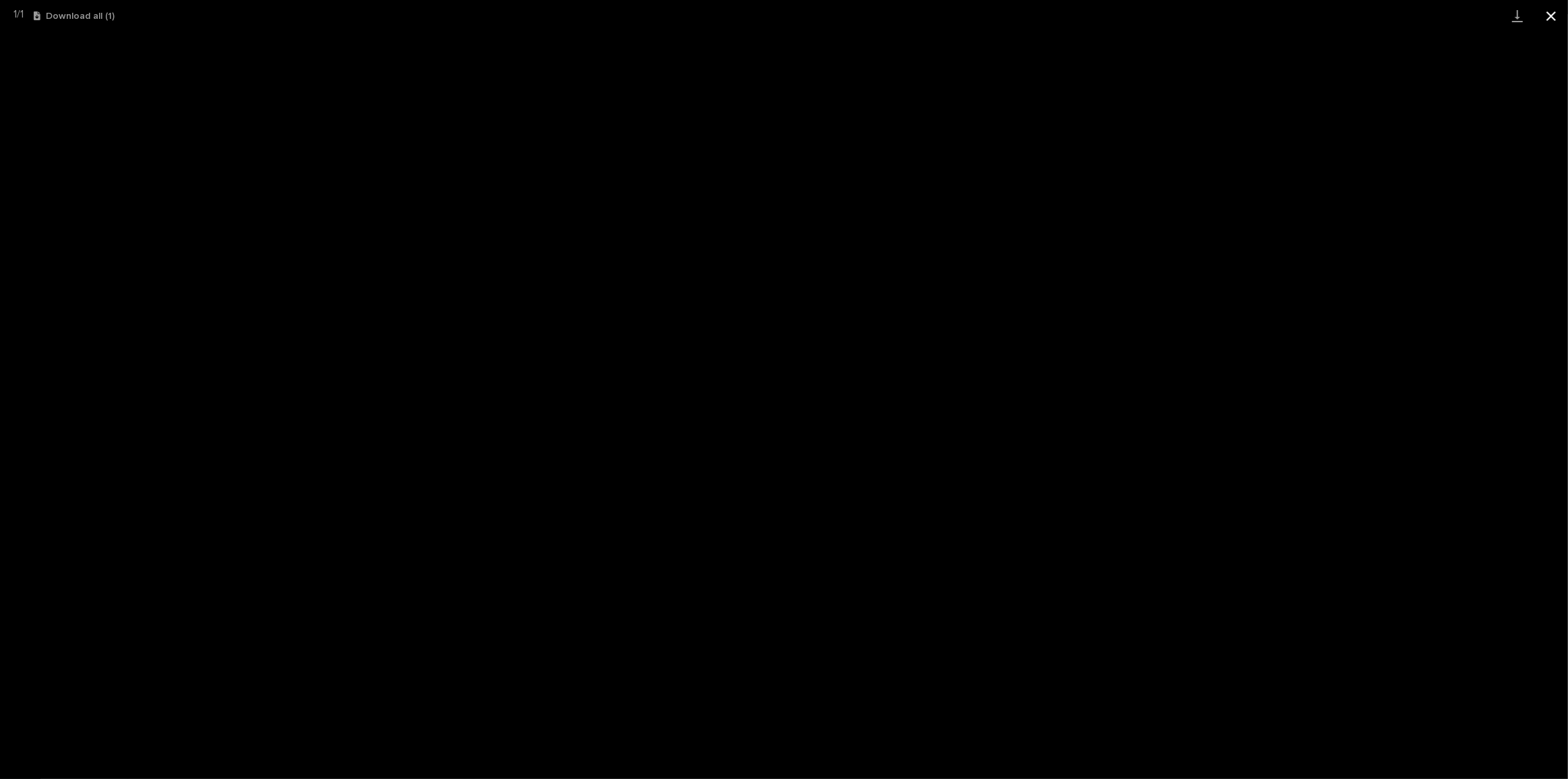
click at [1546, 10] on button "Close gallery" at bounding box center [1551, 15] width 34 height 31
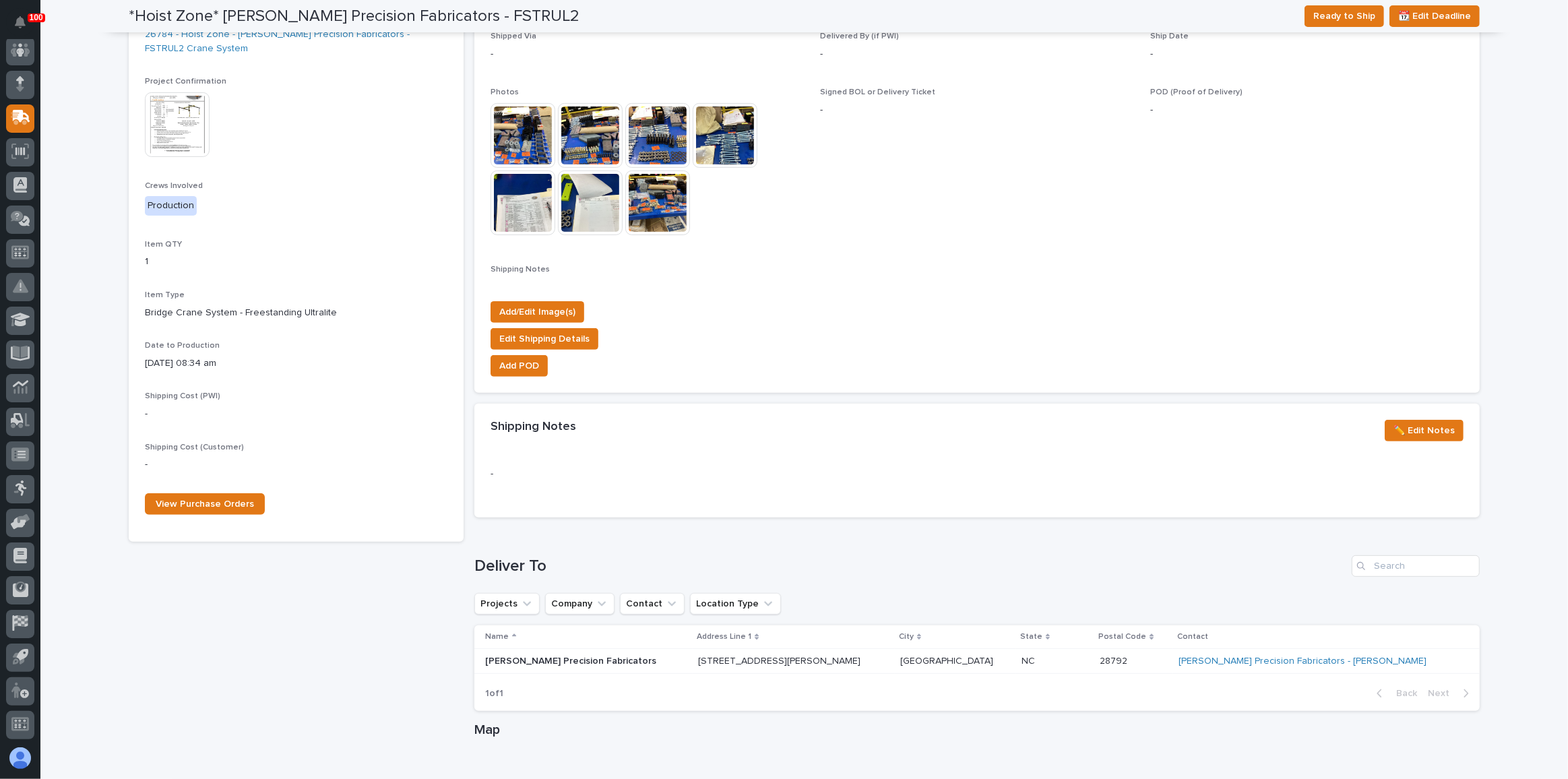
scroll to position [490, 0]
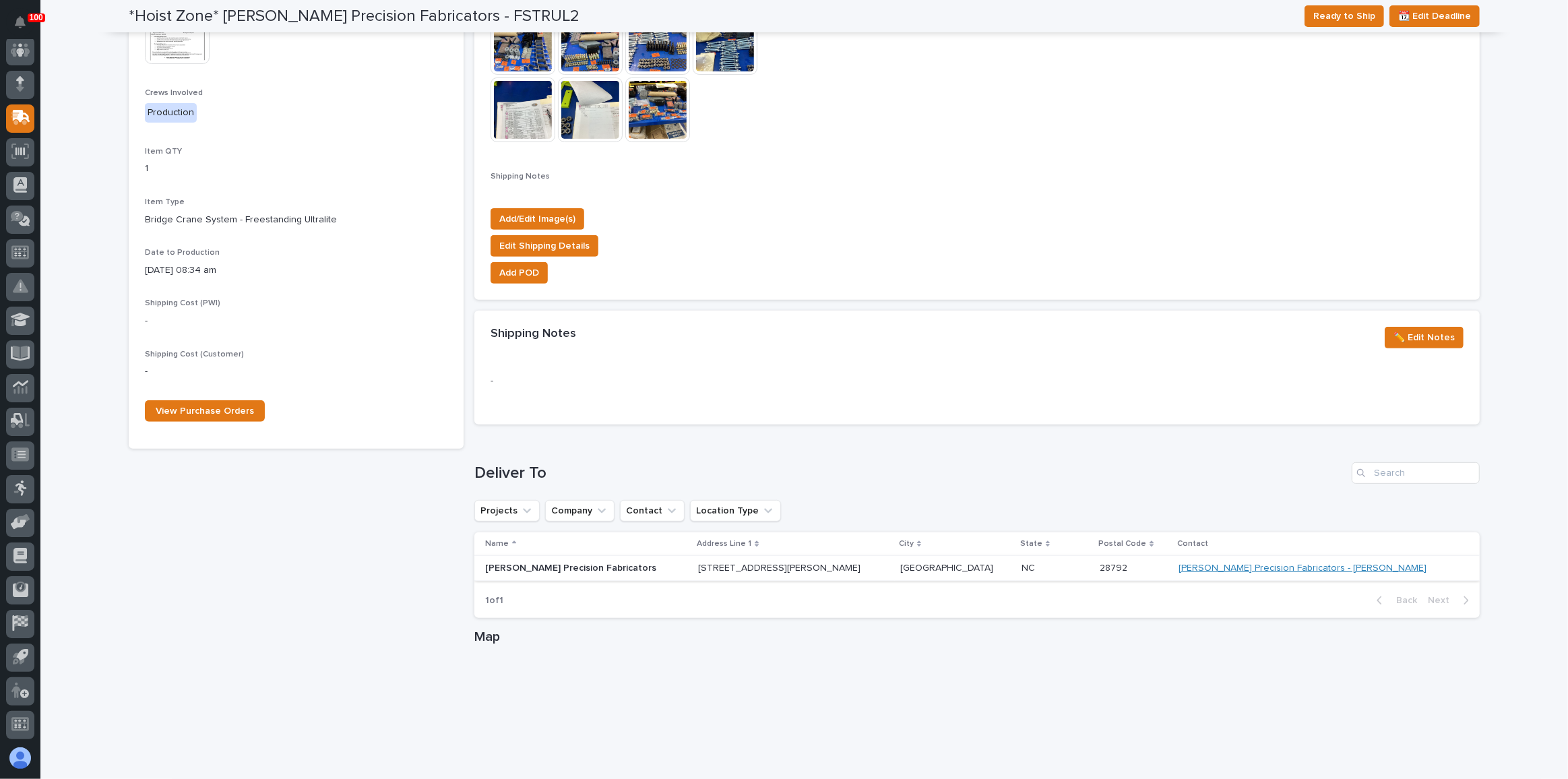
click at [1287, 570] on link "[PERSON_NAME] Precision Fabricators - [PERSON_NAME]" at bounding box center [1302, 568] width 248 height 11
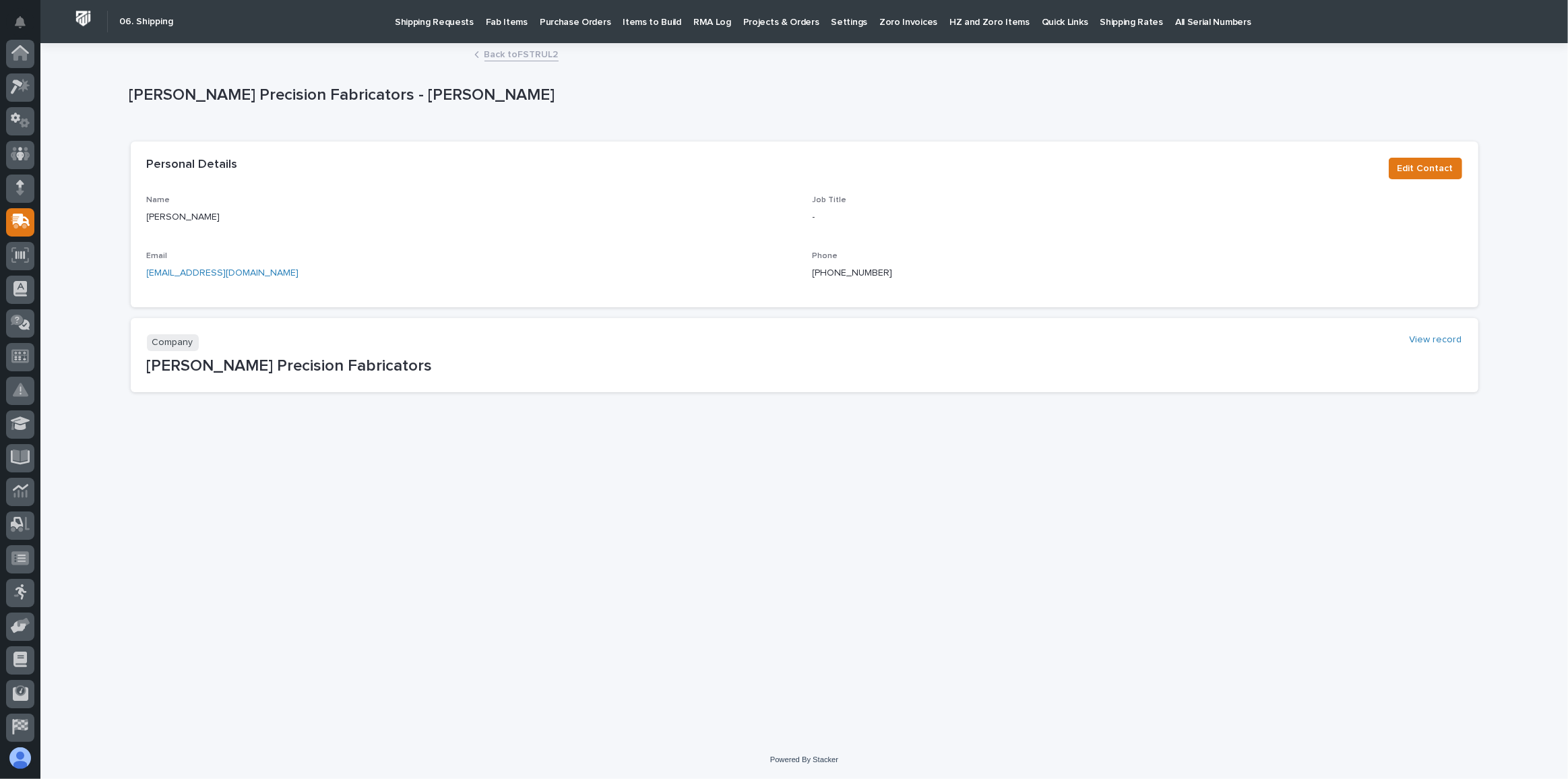
scroll to position [104, 0]
drag, startPoint x: 146, startPoint y: 219, endPoint x: 202, endPoint y: 222, distance: 56.1
click at [202, 222] on div "Name [PERSON_NAME] Job Title - Email [EMAIL_ADDRESS][DOMAIN_NAME] Phone [PHONE_…" at bounding box center [804, 251] width 1348 height 112
copy p "[PERSON_NAME]"
drag, startPoint x: 884, startPoint y: 272, endPoint x: 810, endPoint y: 270, distance: 74.0
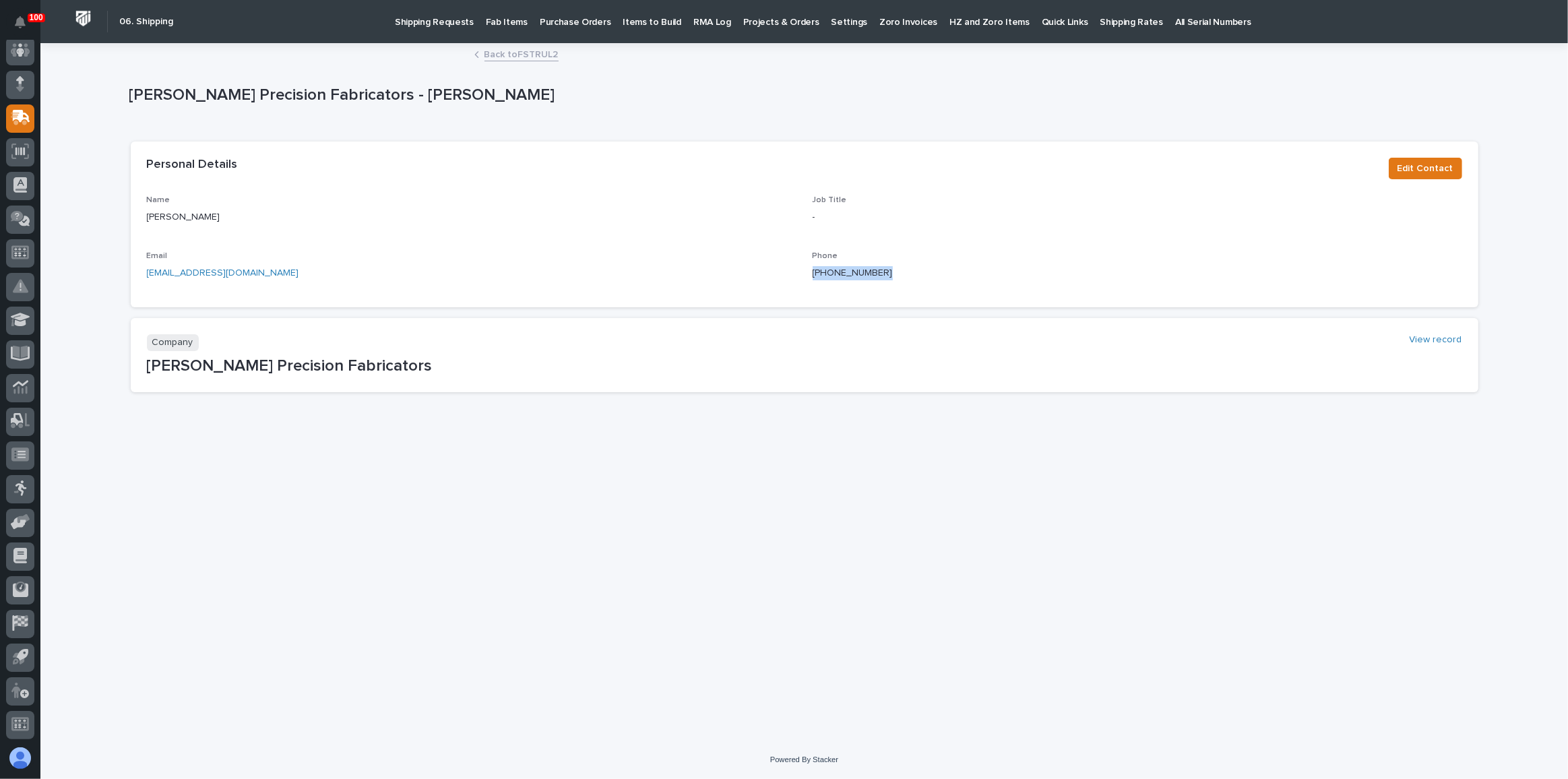
click at [810, 270] on div "Name [PERSON_NAME] Job Title - Email [EMAIL_ADDRESS][DOMAIN_NAME] Phone [PHONE_…" at bounding box center [804, 242] width 1315 height 96
copy link "[PHONE_NUMBER]"
click at [509, 16] on p "Fab Items" at bounding box center [506, 14] width 42 height 28
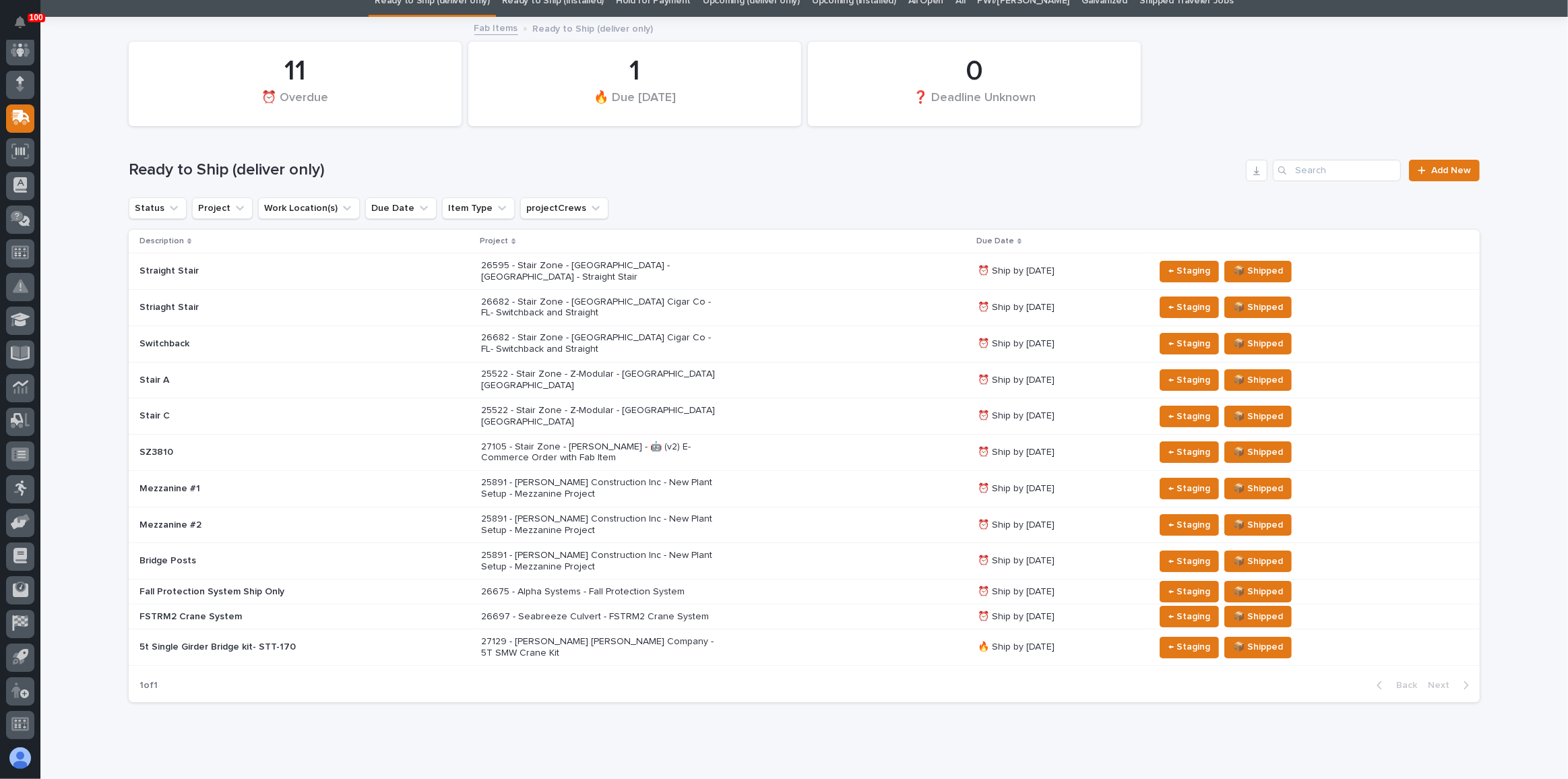
scroll to position [60, 0]
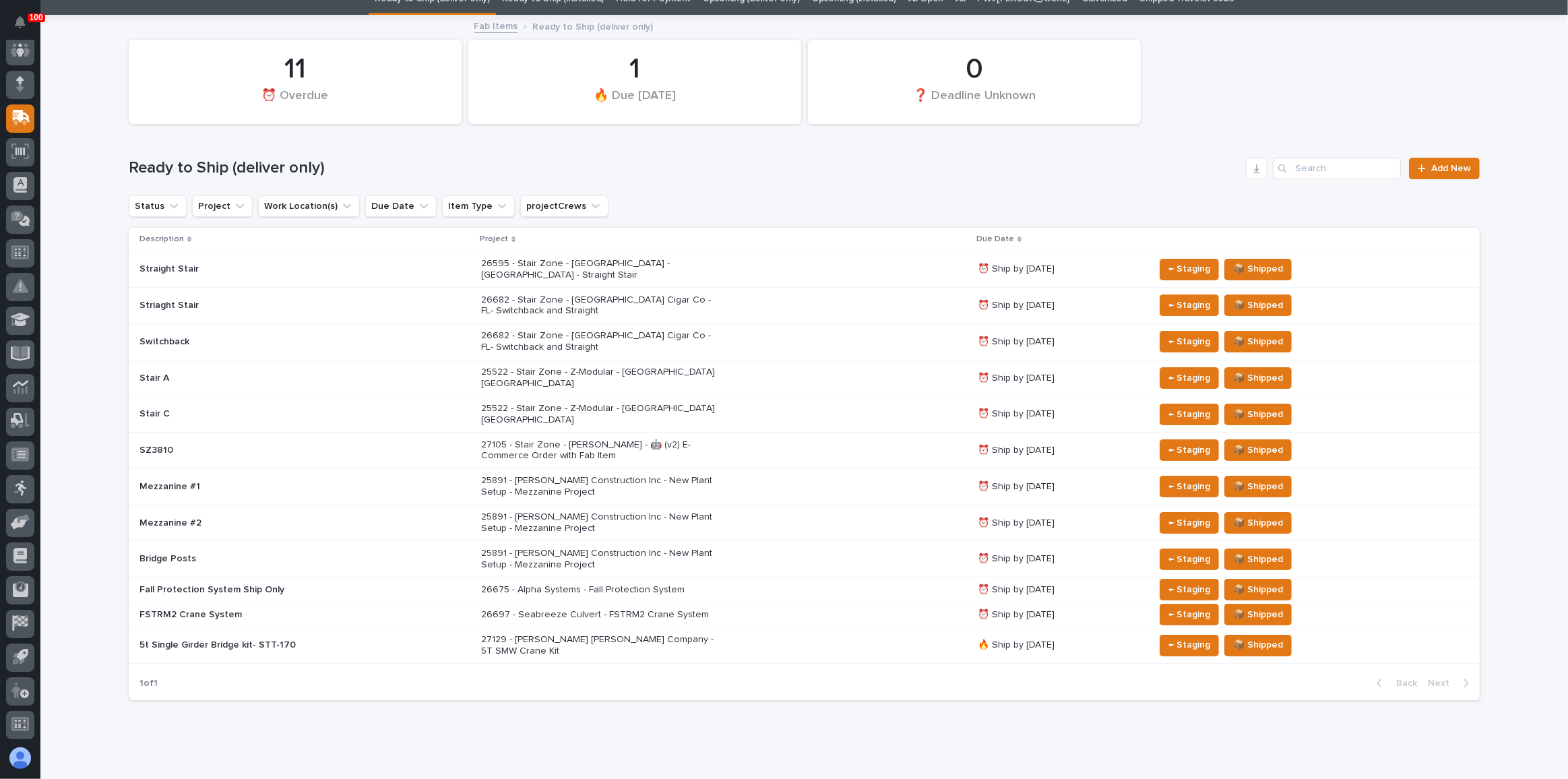
click at [766, 604] on div "26697 - Seabreeze Culvert - FSTRM2 Crane System" at bounding box center [723, 614] width 485 height 22
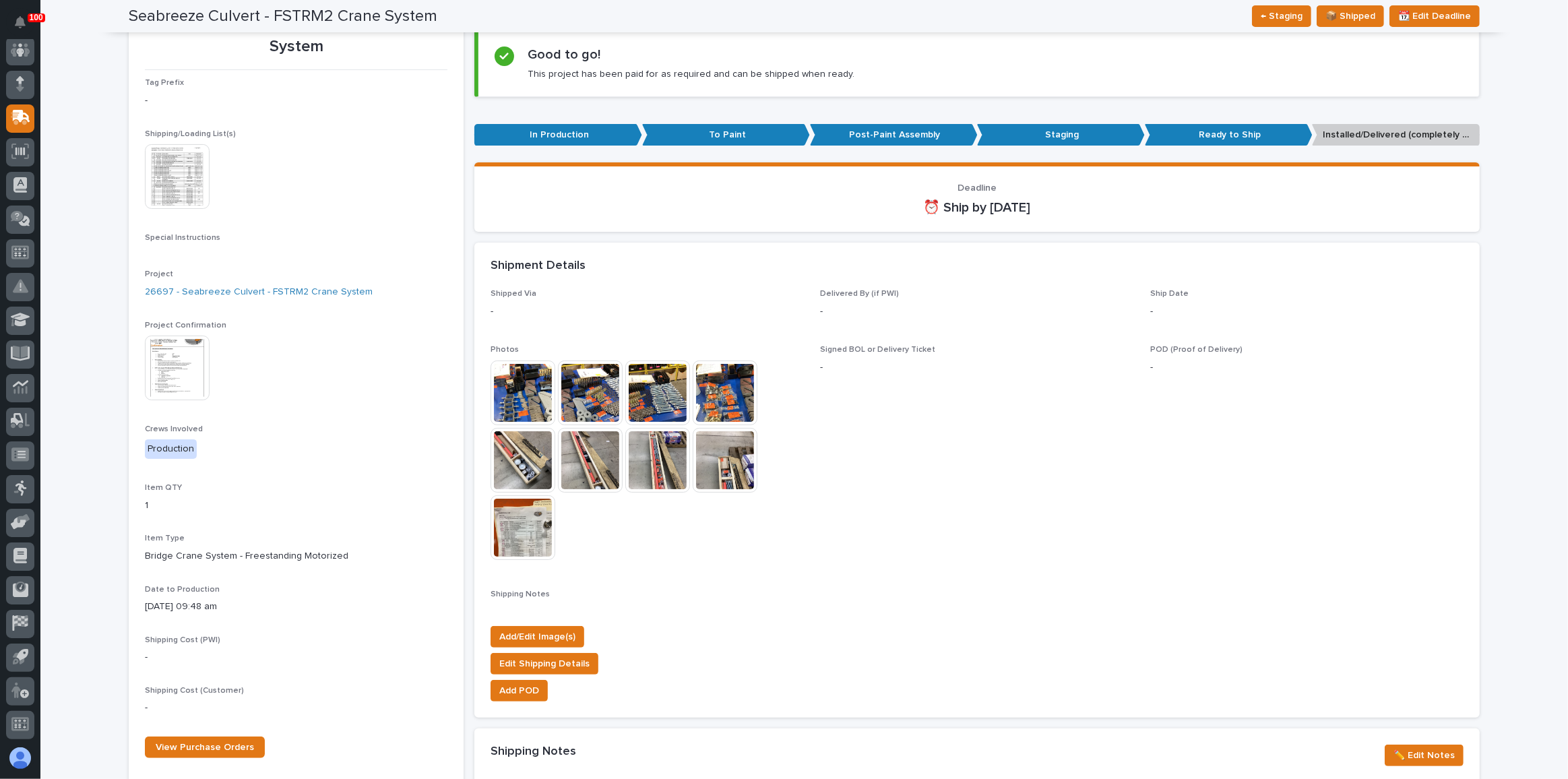
scroll to position [122, 0]
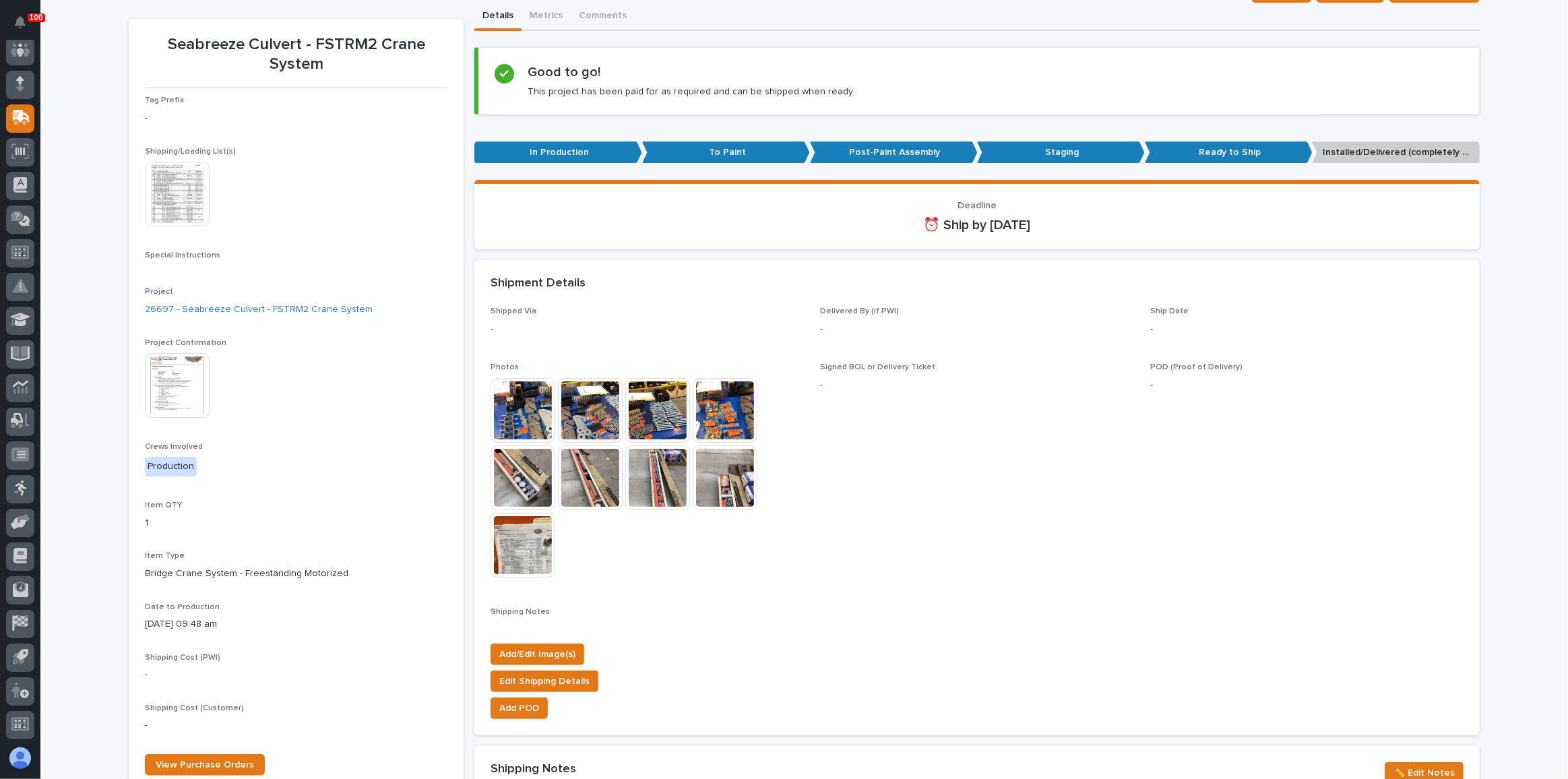
click at [169, 204] on img at bounding box center [177, 194] width 64 height 64
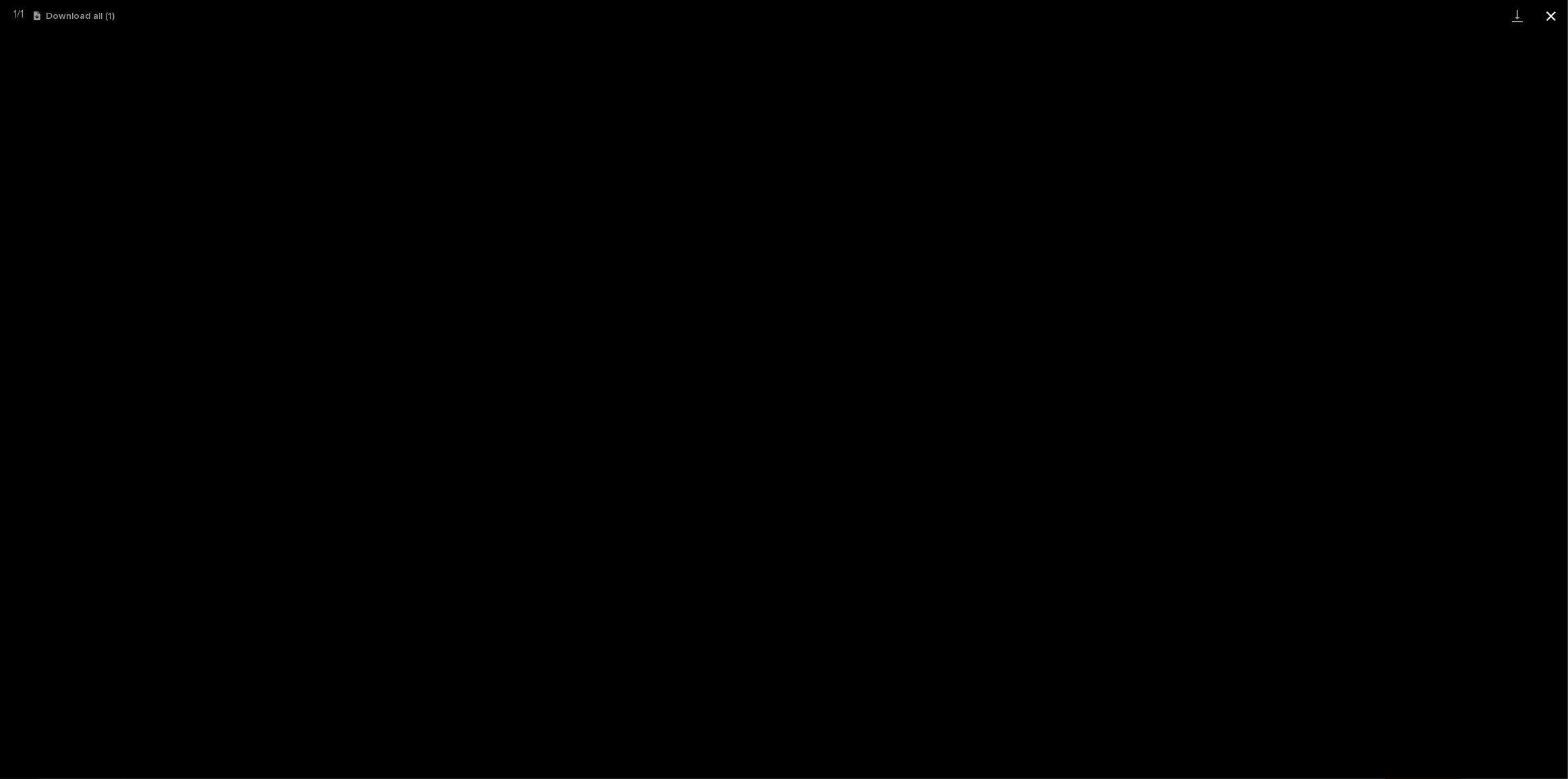
click at [1545, 13] on button "Close gallery" at bounding box center [1551, 15] width 34 height 31
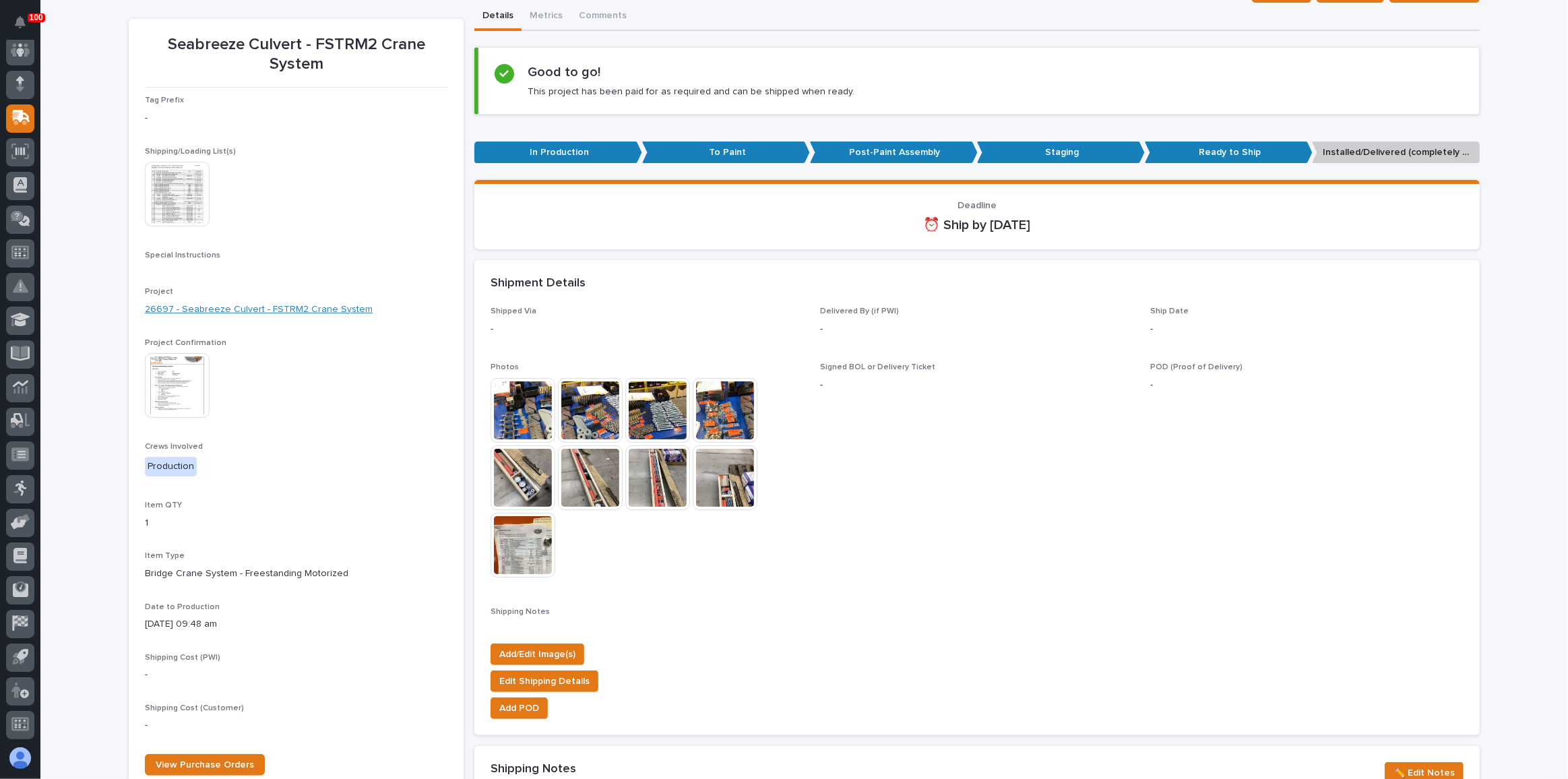
click at [222, 305] on link "26697 - Seabreeze Culvert - FSTRM2 Crane System" at bounding box center [258, 310] width 228 height 14
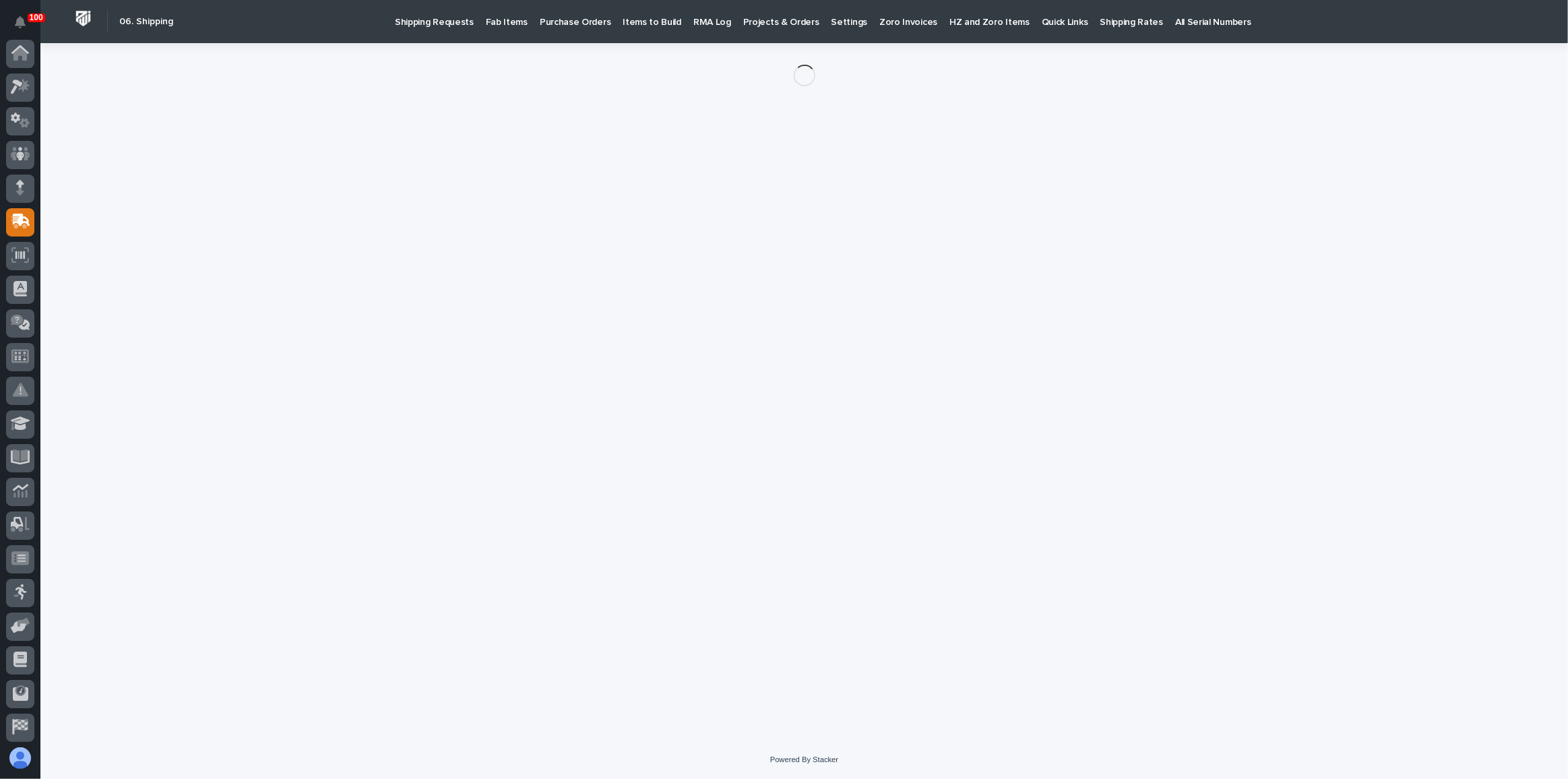
scroll to position [104, 0]
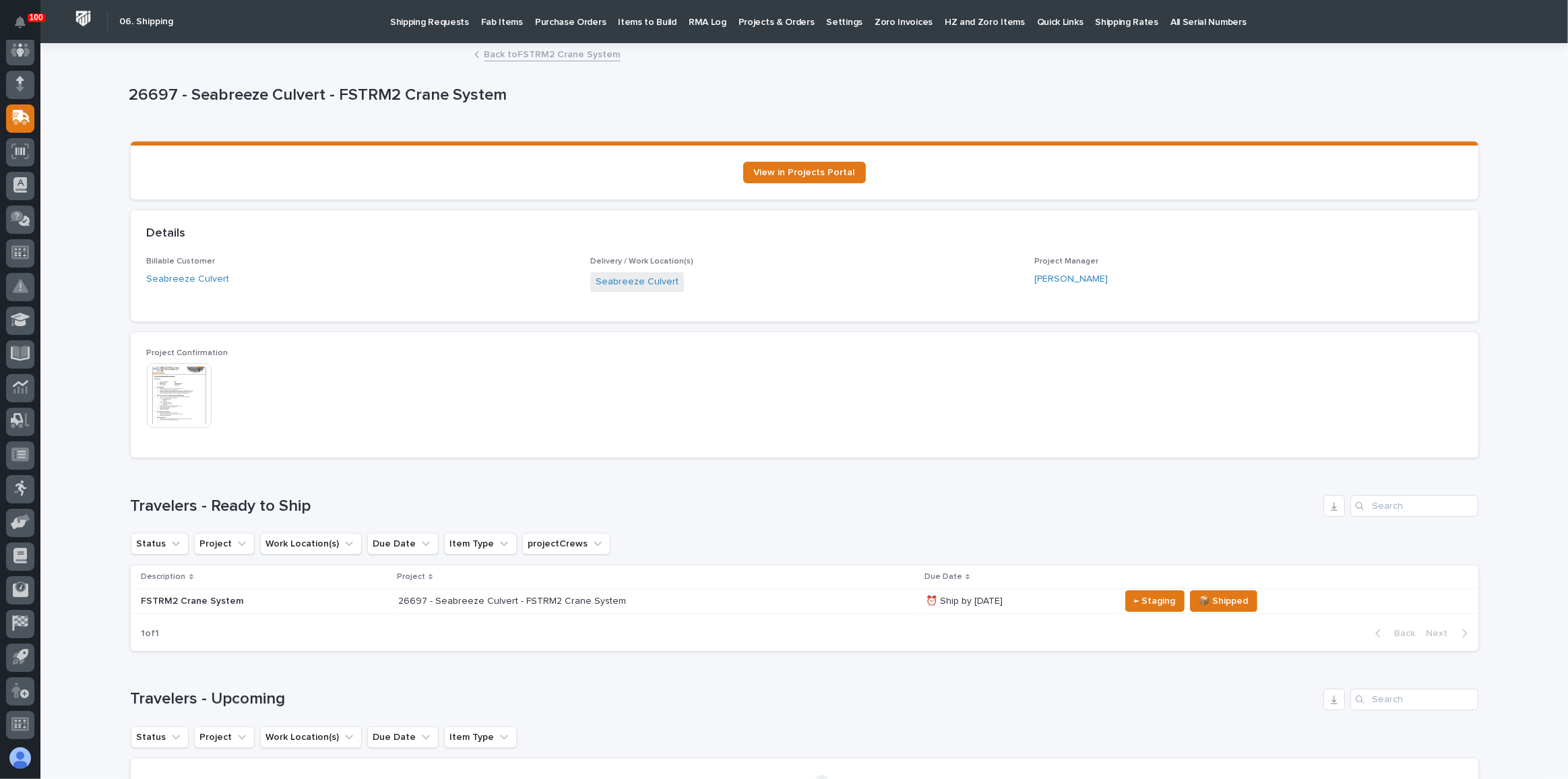
click at [625, 531] on div "Travelers - Ready to Ship Status Project Work Location(s) Due Date Item Type pr…" at bounding box center [804, 573] width 1348 height 155
click at [506, 49] on link "Back to FSTRM2 Crane System" at bounding box center [553, 53] width 136 height 15
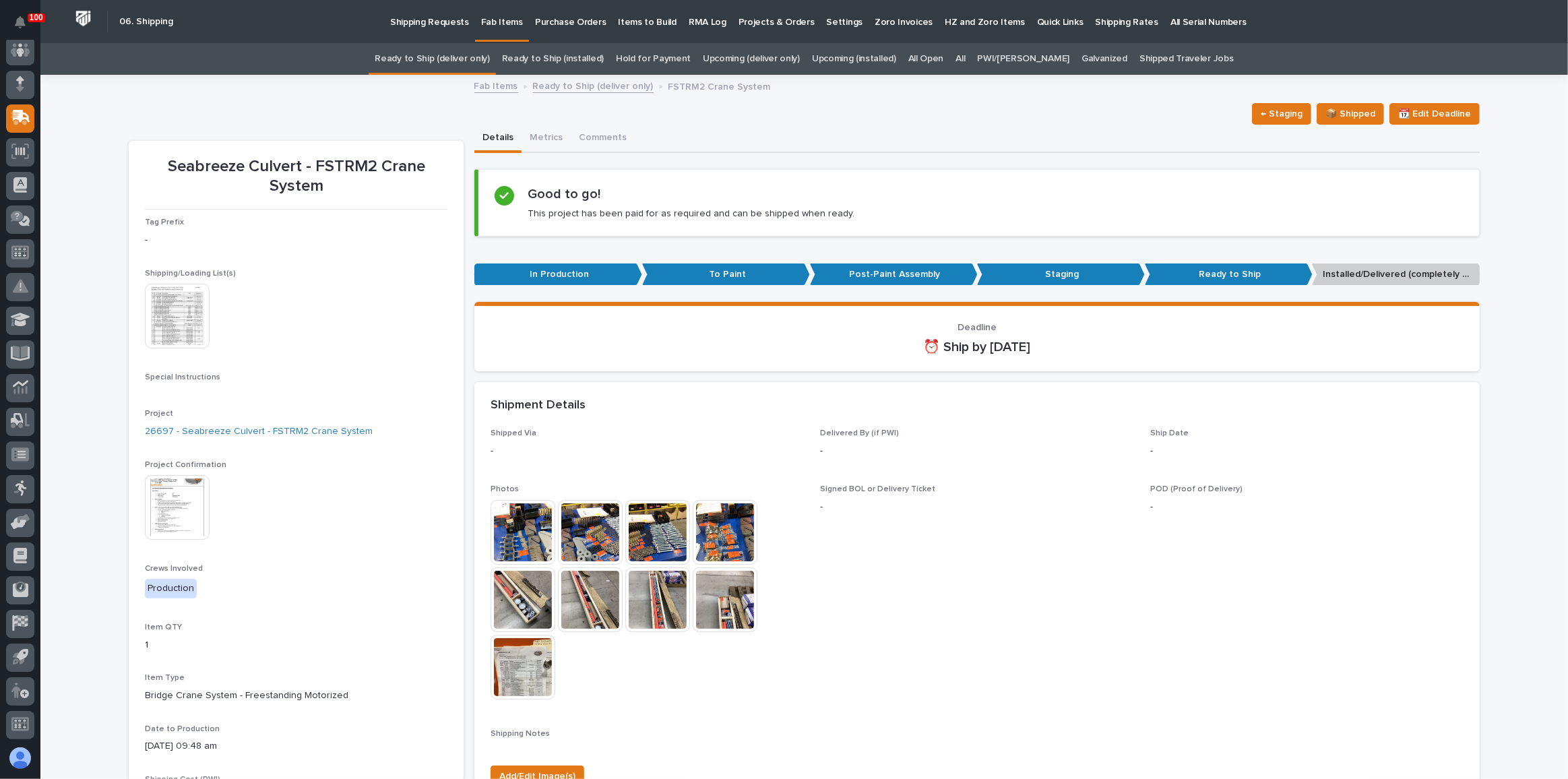
click at [485, 63] on link "Ready to Ship (deliver only)" at bounding box center [432, 59] width 115 height 31
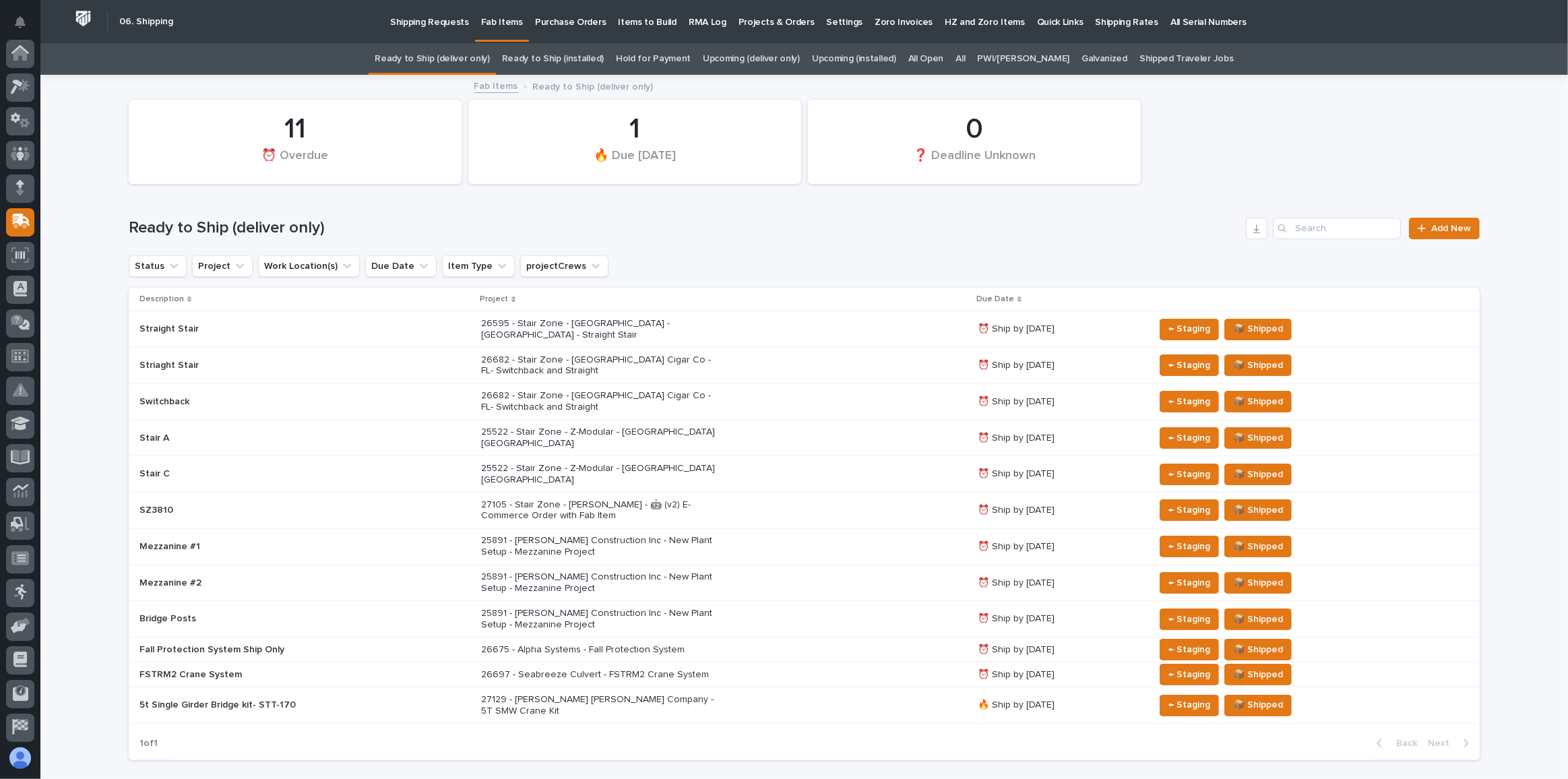
scroll to position [104, 0]
